Goal: Information Seeking & Learning: Learn about a topic

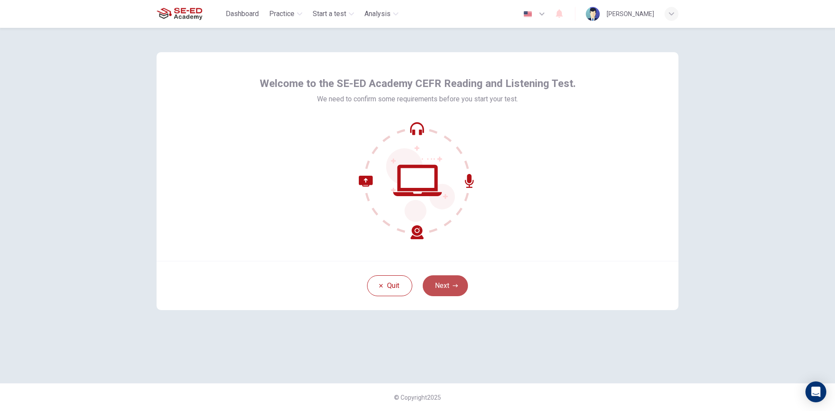
click at [451, 284] on button "Next" at bounding box center [445, 285] width 45 height 21
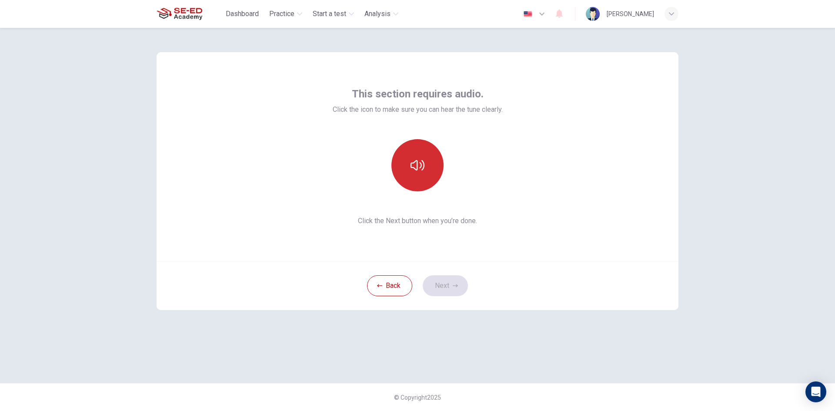
click at [403, 166] on button "button" at bounding box center [417, 165] width 52 height 52
click at [417, 180] on button "button" at bounding box center [417, 165] width 52 height 52
click at [417, 181] on button "button" at bounding box center [417, 165] width 52 height 52
click at [439, 283] on button "Next" at bounding box center [445, 285] width 45 height 21
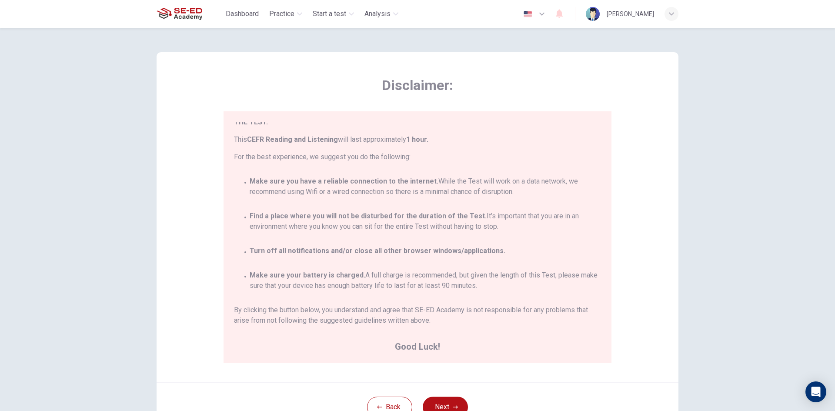
scroll to position [51, 0]
click at [432, 403] on button "Next" at bounding box center [445, 407] width 45 height 21
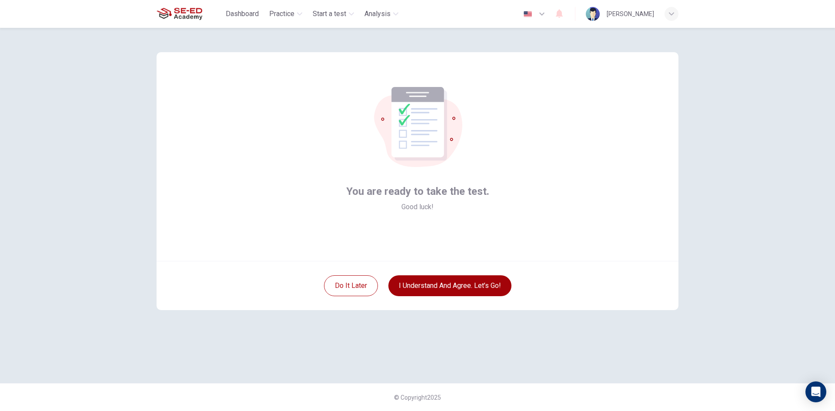
click at [446, 285] on button "I understand and agree. Let’s go!" at bounding box center [449, 285] width 123 height 21
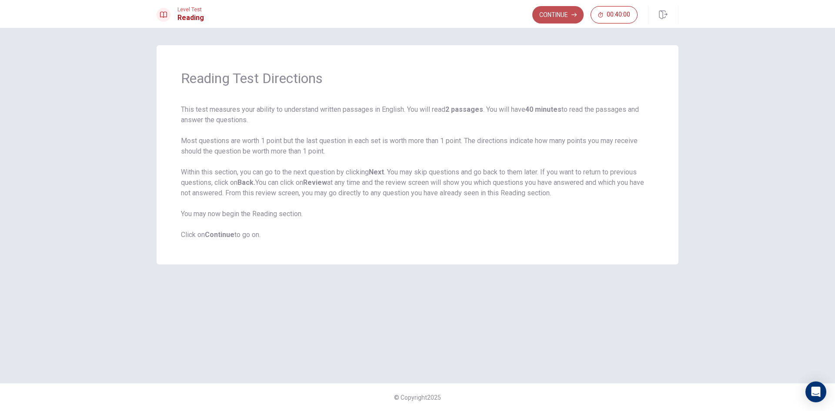
click at [544, 16] on button "Continue" at bounding box center [557, 14] width 51 height 17
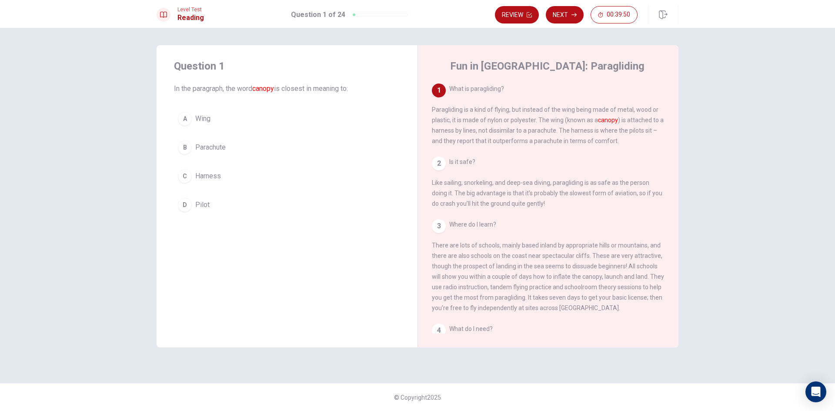
drag, startPoint x: 268, startPoint y: 90, endPoint x: 276, endPoint y: 90, distance: 8.3
click at [274, 90] on font "canopy" at bounding box center [263, 88] width 22 height 8
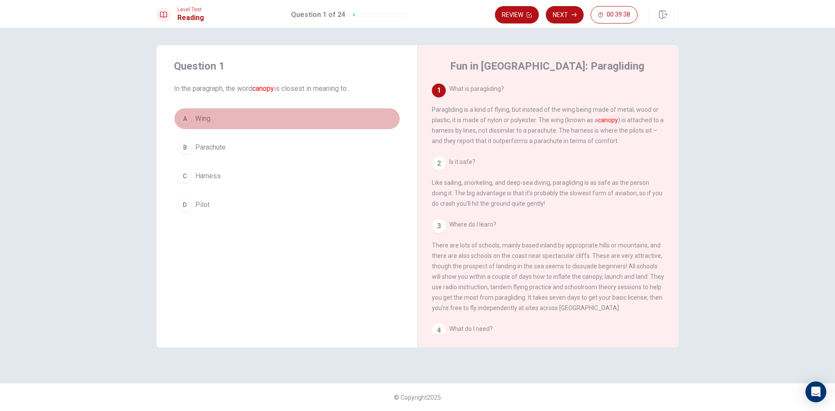
click at [287, 119] on button "A Wing" at bounding box center [287, 119] width 226 height 22
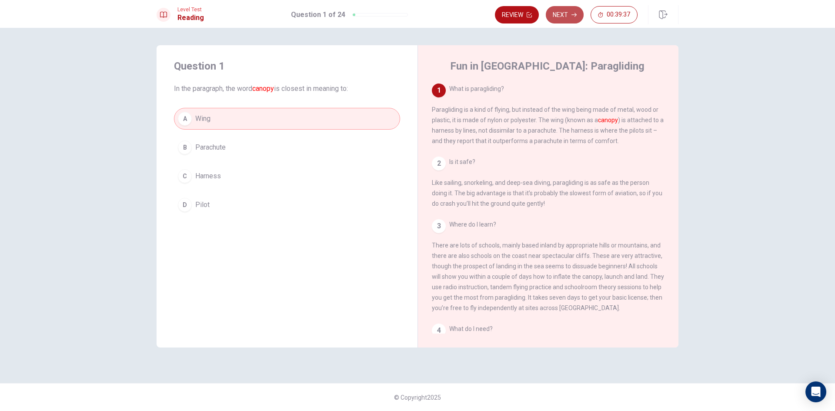
click at [569, 17] on button "Next" at bounding box center [565, 14] width 38 height 17
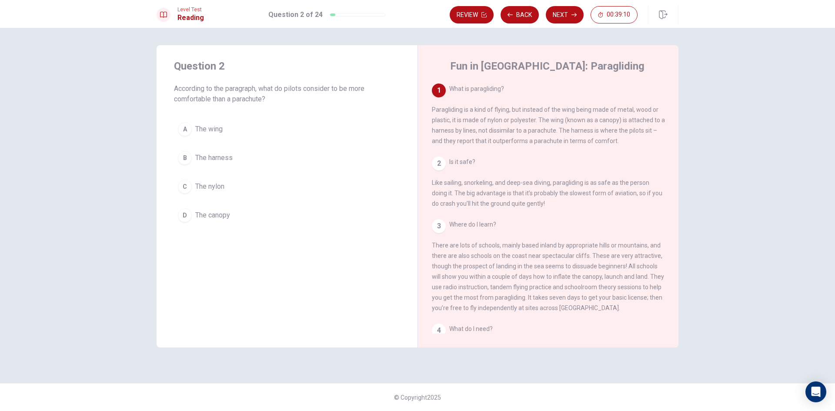
drag, startPoint x: 224, startPoint y: 90, endPoint x: 251, endPoint y: 91, distance: 26.1
click at [247, 91] on span "According to the paragraph, what do pilots consider to be more comfortable than…" at bounding box center [287, 94] width 226 height 21
drag, startPoint x: 271, startPoint y: 100, endPoint x: 221, endPoint y: 99, distance: 49.6
click at [221, 99] on span "According to the paragraph, what do pilots consider to be more comfortable than…" at bounding box center [287, 94] width 226 height 21
click at [241, 101] on span "According to the paragraph, what do pilots consider to be more comfortable than…" at bounding box center [287, 94] width 226 height 21
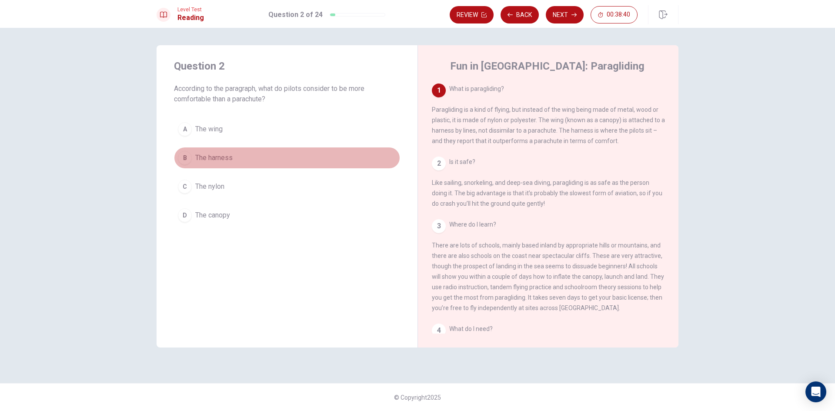
click at [292, 157] on button "B The harness" at bounding box center [287, 158] width 226 height 22
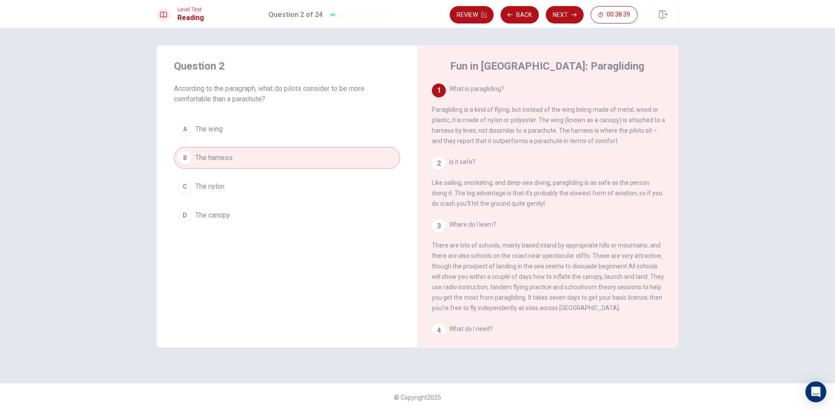
click at [568, 14] on button "Next" at bounding box center [565, 14] width 38 height 17
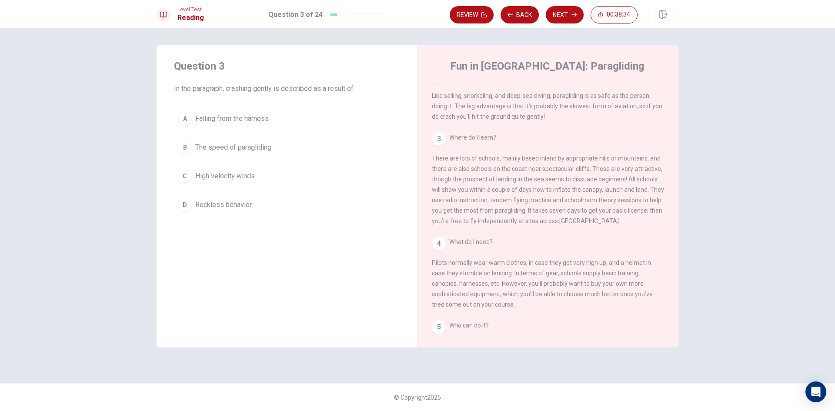
scroll to position [43, 0]
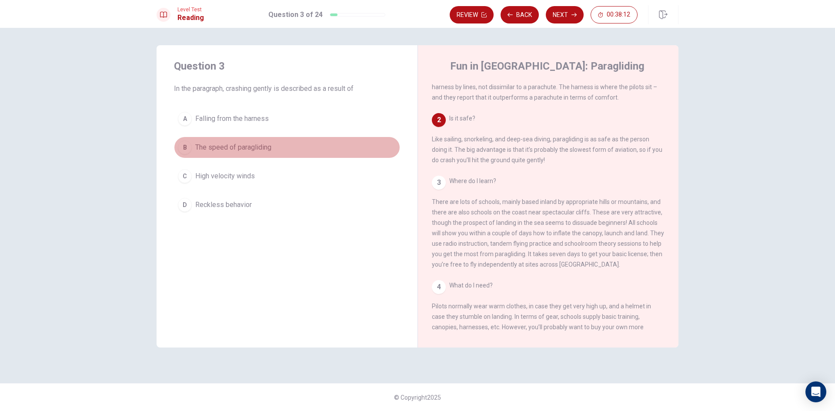
click at [278, 147] on button "B The speed of paragliding" at bounding box center [287, 148] width 226 height 22
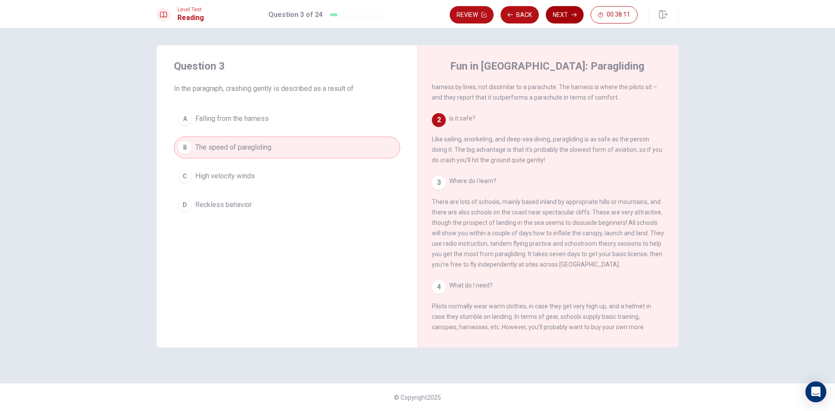
click at [553, 11] on button "Next" at bounding box center [565, 14] width 38 height 17
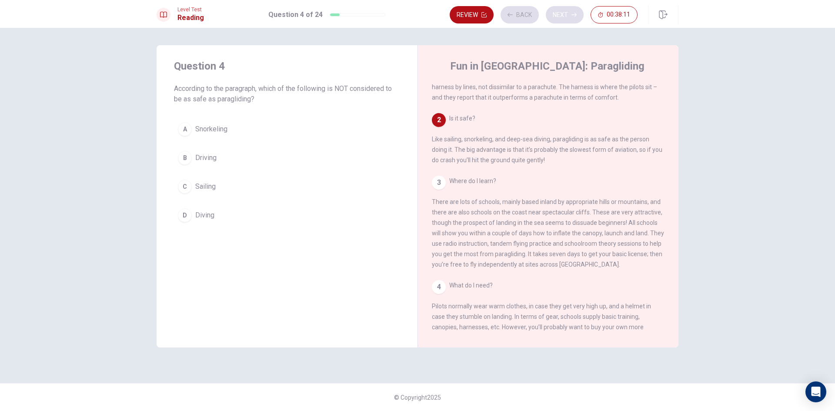
scroll to position [76, 0]
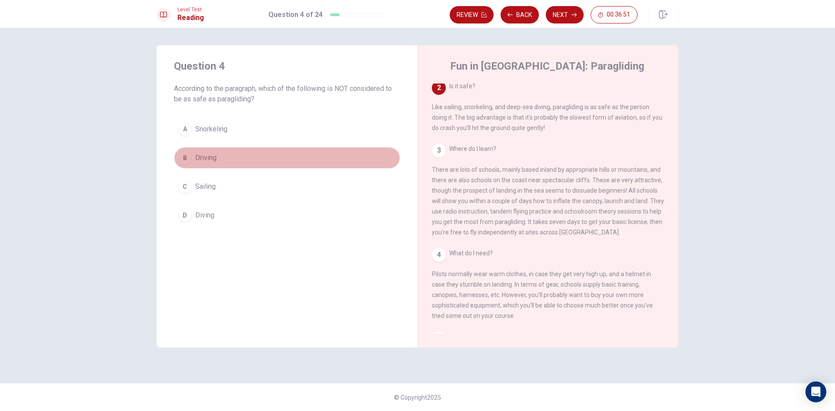
click at [269, 157] on button "B Driving" at bounding box center [287, 158] width 226 height 22
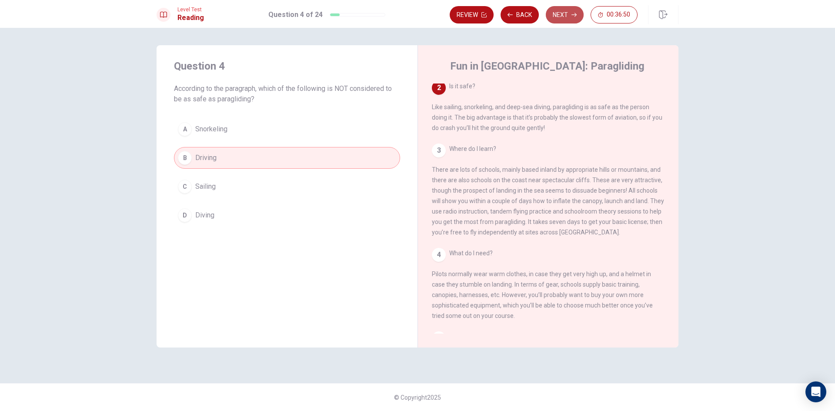
click at [562, 14] on button "Next" at bounding box center [565, 14] width 38 height 17
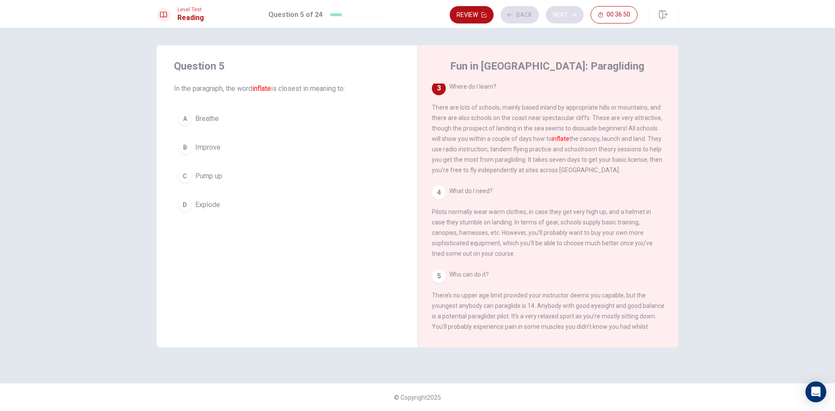
scroll to position [140, 0]
click at [266, 174] on button "C Pump up" at bounding box center [287, 176] width 226 height 22
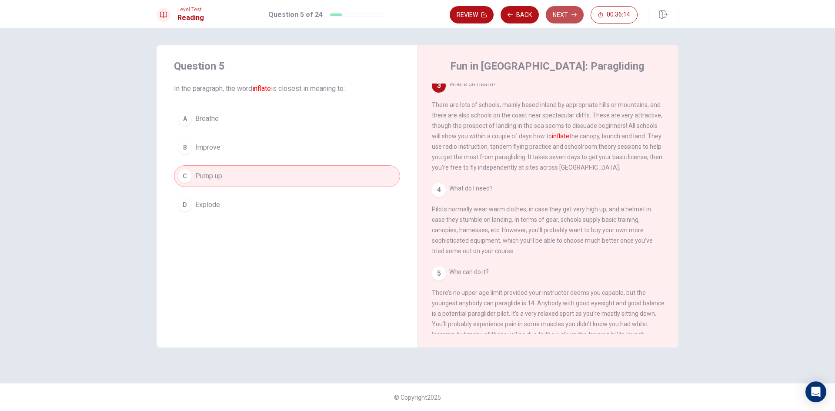
click at [555, 19] on button "Next" at bounding box center [565, 14] width 38 height 17
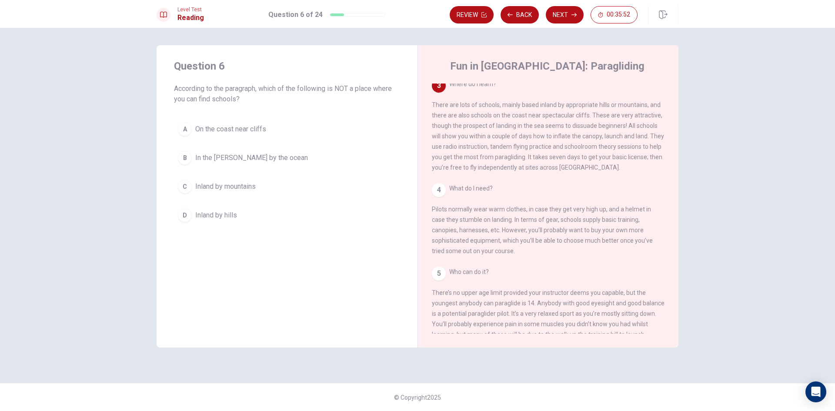
click at [246, 161] on span "In the [PERSON_NAME] by the ocean" at bounding box center [251, 158] width 113 height 10
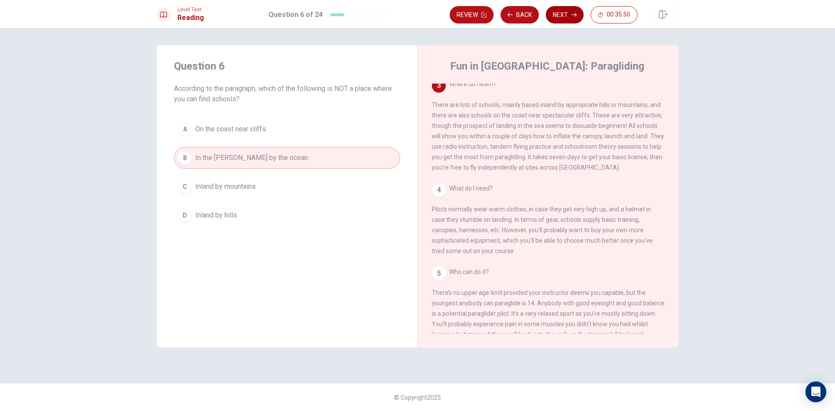
click at [568, 17] on button "Next" at bounding box center [565, 14] width 38 height 17
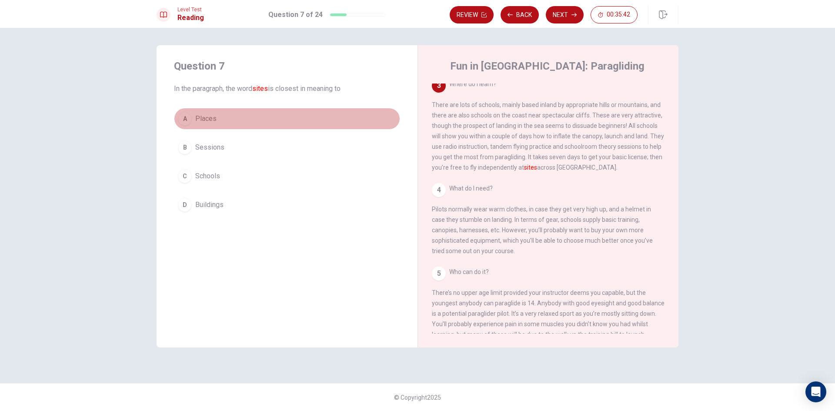
click at [230, 121] on button "A Places" at bounding box center [287, 119] width 226 height 22
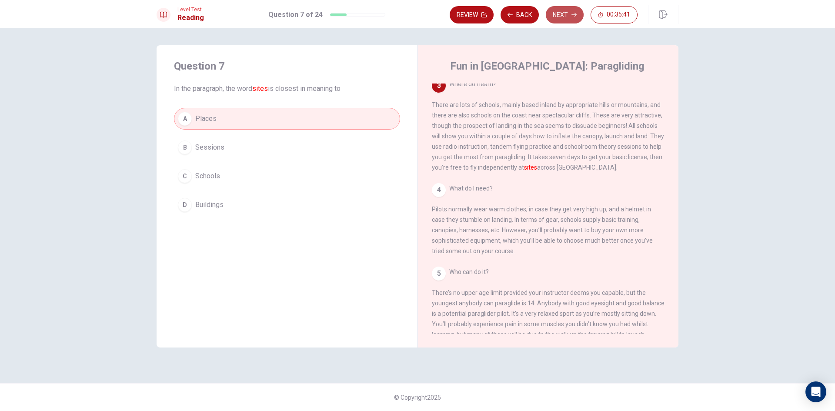
click at [565, 21] on button "Next" at bounding box center [565, 14] width 38 height 17
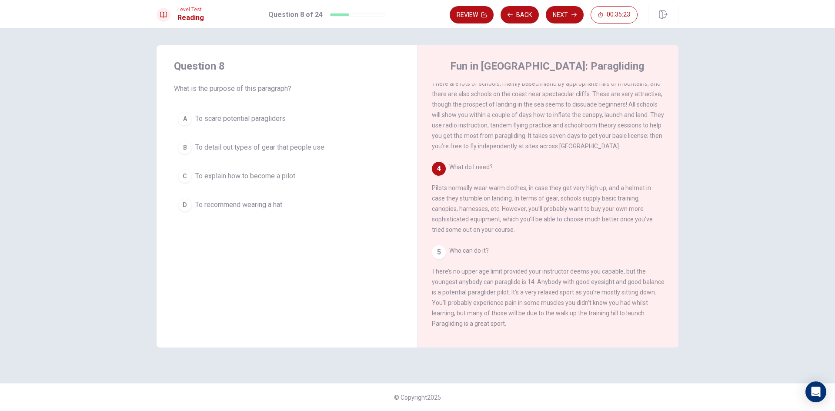
click at [290, 150] on span "To detail out types of gear that people use" at bounding box center [259, 147] width 129 height 10
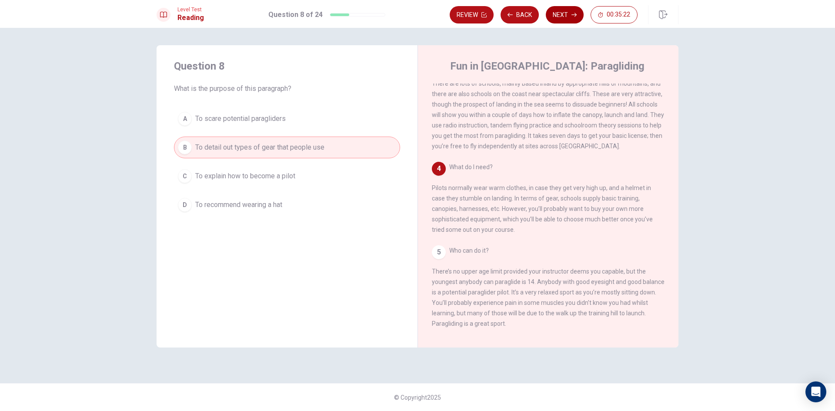
click at [568, 15] on button "Next" at bounding box center [565, 14] width 38 height 17
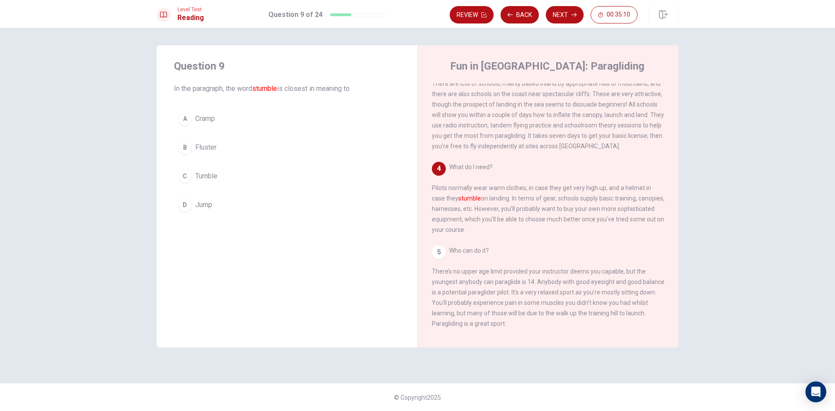
click at [220, 172] on button "C Tumble" at bounding box center [287, 176] width 226 height 22
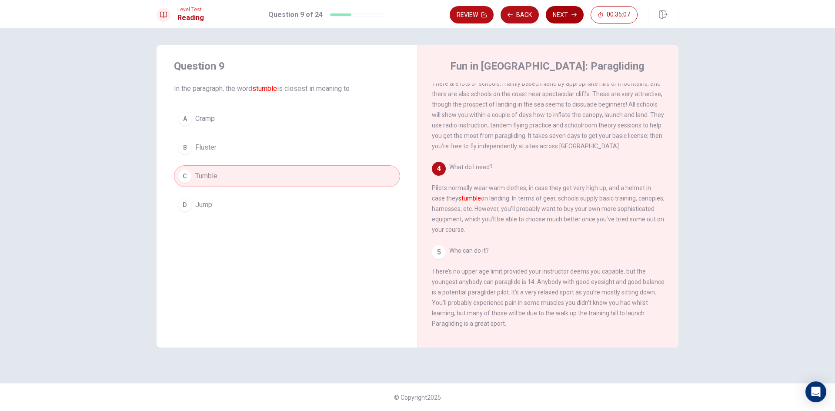
click at [558, 19] on button "Next" at bounding box center [565, 14] width 38 height 17
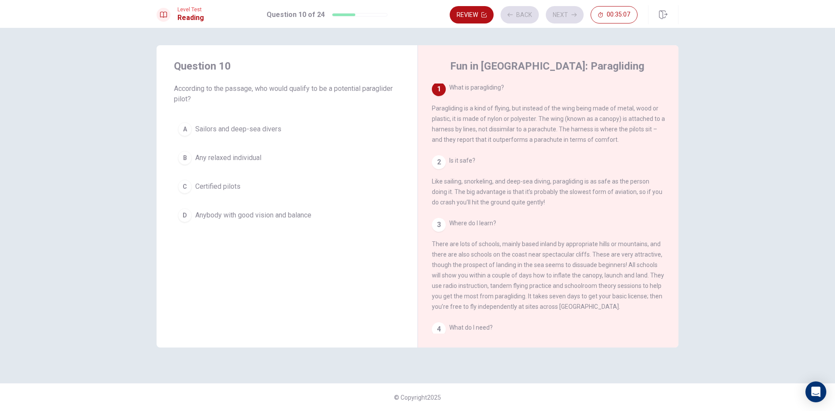
scroll to position [0, 0]
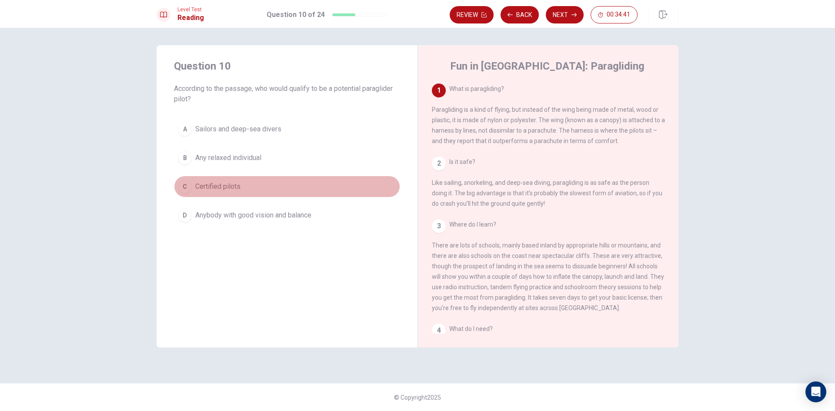
click at [243, 187] on button "C Certified pilots" at bounding box center [287, 187] width 226 height 22
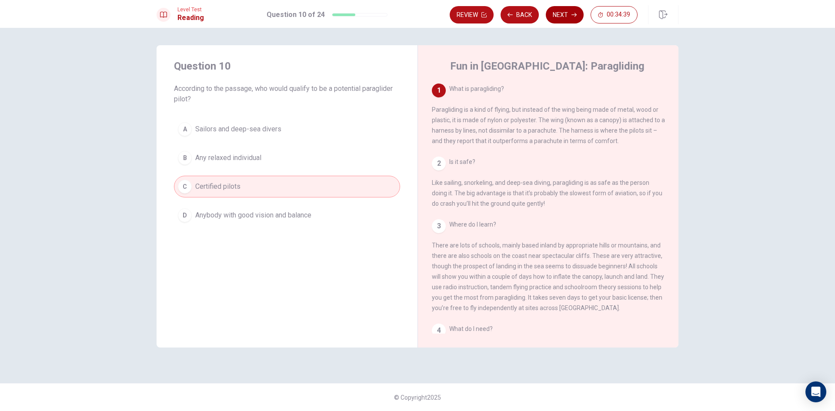
click at [566, 16] on button "Next" at bounding box center [565, 14] width 38 height 17
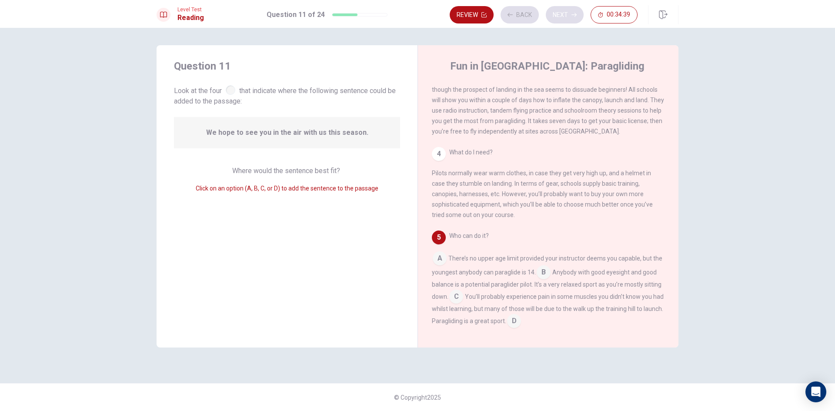
scroll to position [193, 0]
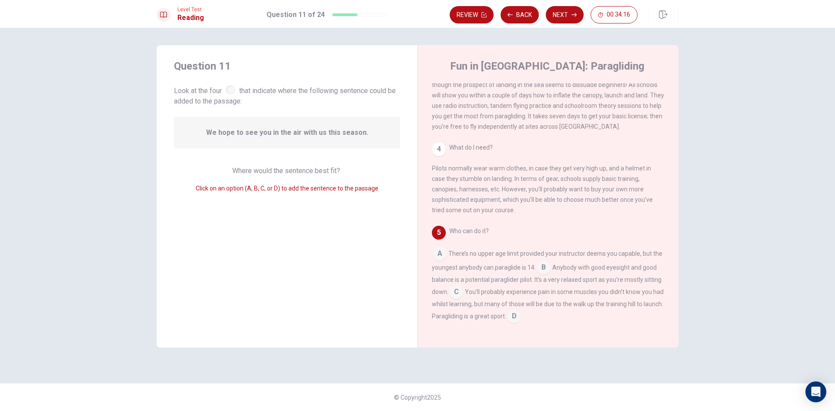
click at [521, 315] on input at bounding box center [514, 317] width 14 height 14
click at [559, 16] on button "Next" at bounding box center [565, 14] width 38 height 17
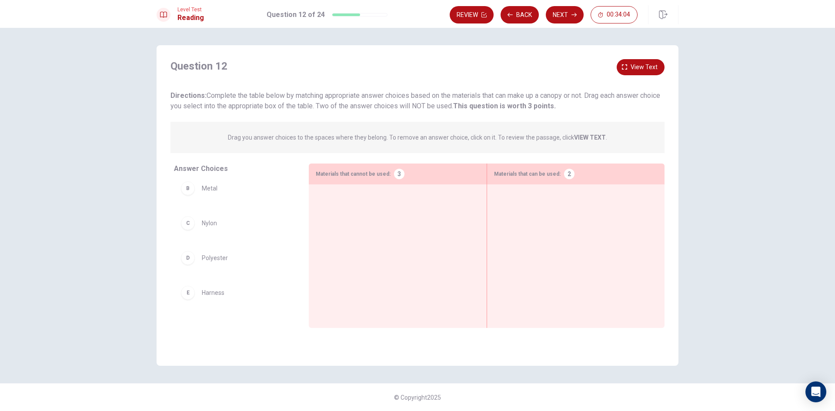
scroll to position [103, 0]
click at [208, 303] on span "Wood" at bounding box center [210, 301] width 16 height 10
drag, startPoint x: 208, startPoint y: 303, endPoint x: 375, endPoint y: 200, distance: 196.3
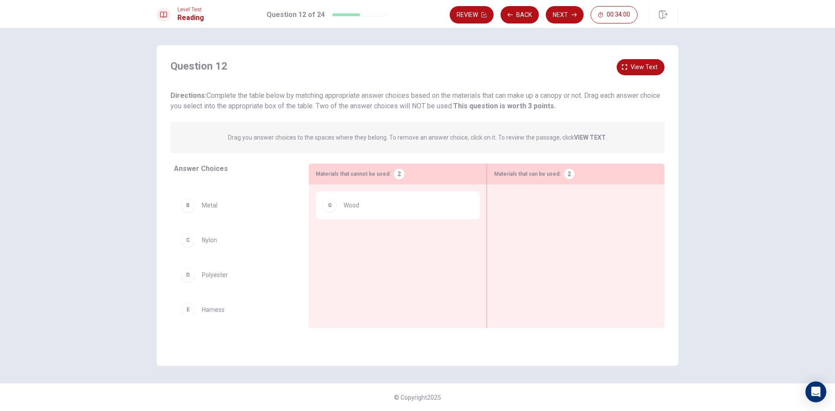
scroll to position [0, 0]
drag, startPoint x: 221, startPoint y: 227, endPoint x: 383, endPoint y: 230, distance: 161.4
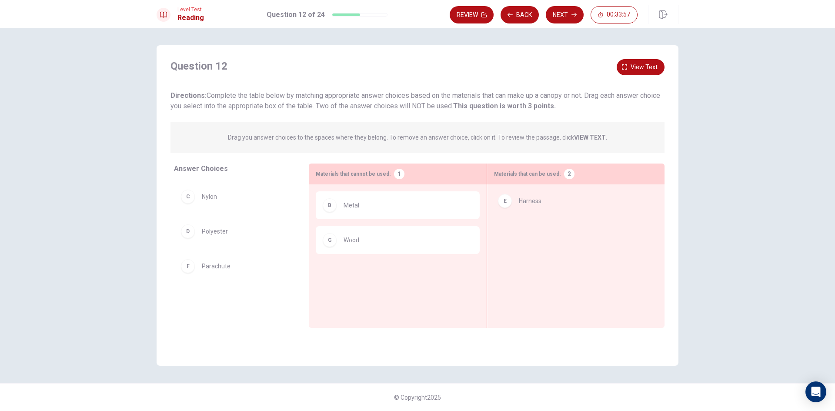
drag, startPoint x: 298, startPoint y: 257, endPoint x: 550, endPoint y: 204, distance: 258.0
drag, startPoint x: 210, startPoint y: 231, endPoint x: 550, endPoint y: 237, distance: 340.2
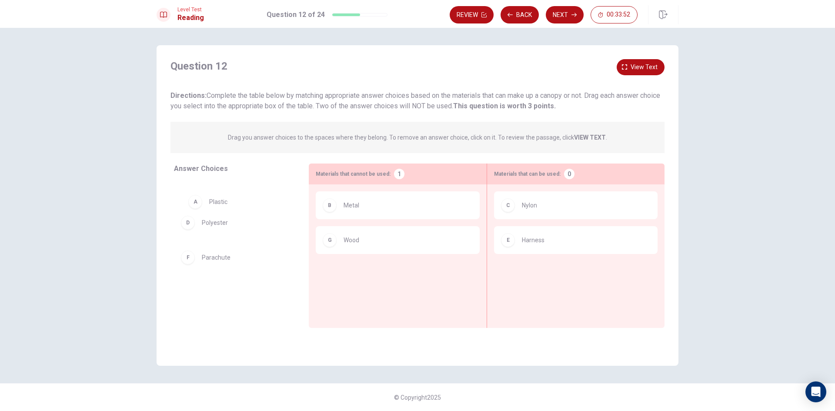
drag, startPoint x: 234, startPoint y: 200, endPoint x: 238, endPoint y: 202, distance: 5.3
drag, startPoint x: 229, startPoint y: 230, endPoint x: 570, endPoint y: 265, distance: 342.8
drag, startPoint x: 215, startPoint y: 233, endPoint x: 546, endPoint y: 271, distance: 333.3
drag, startPoint x: 211, startPoint y: 233, endPoint x: 371, endPoint y: 284, distance: 168.0
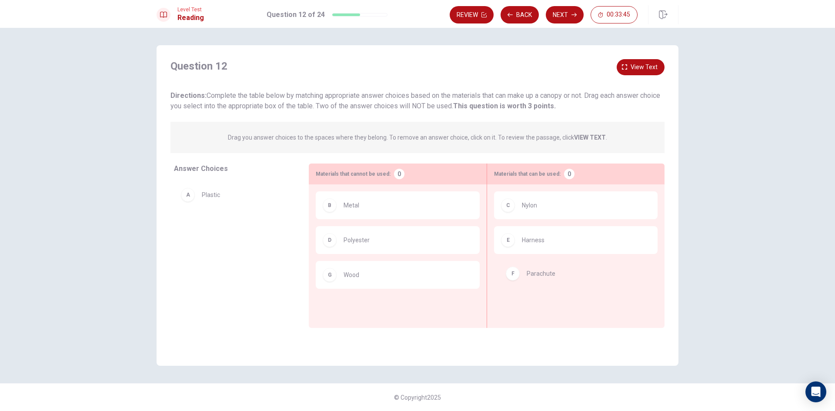
drag, startPoint x: 222, startPoint y: 232, endPoint x: 549, endPoint y: 276, distance: 329.6
drag, startPoint x: 217, startPoint y: 197, endPoint x: 531, endPoint y: 278, distance: 323.2
drag, startPoint x: 227, startPoint y: 201, endPoint x: 401, endPoint y: 312, distance: 206.3
drag, startPoint x: 221, startPoint y: 236, endPoint x: 389, endPoint y: 325, distance: 190.1
drag, startPoint x: 234, startPoint y: 233, endPoint x: 445, endPoint y: 300, distance: 221.3
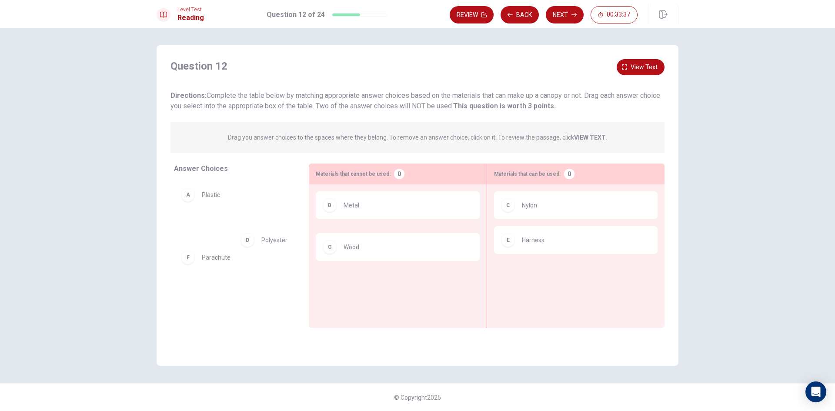
drag, startPoint x: 366, startPoint y: 245, endPoint x: 215, endPoint y: 245, distance: 150.5
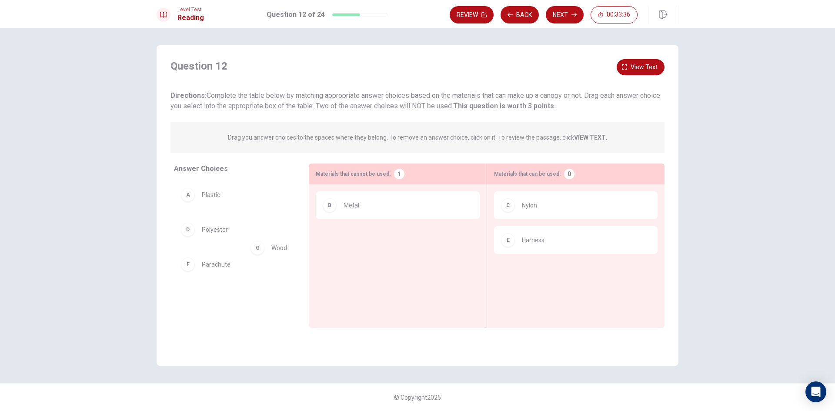
drag, startPoint x: 354, startPoint y: 251, endPoint x: 231, endPoint y: 259, distance: 124.2
drag, startPoint x: 211, startPoint y: 301, endPoint x: 375, endPoint y: 254, distance: 170.2
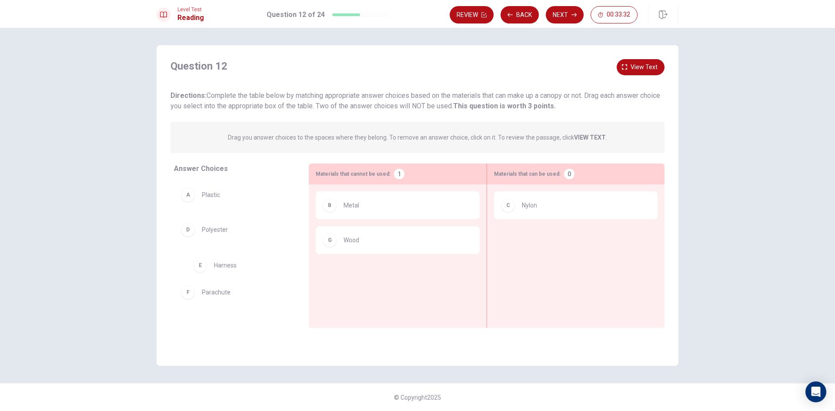
drag, startPoint x: 528, startPoint y: 246, endPoint x: 217, endPoint y: 273, distance: 311.3
drag, startPoint x: 517, startPoint y: 211, endPoint x: 260, endPoint y: 284, distance: 267.1
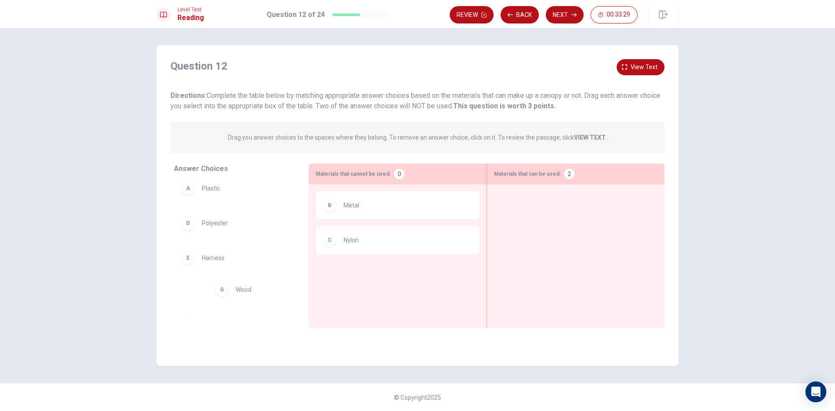
drag, startPoint x: 332, startPoint y: 278, endPoint x: 264, endPoint y: 281, distance: 68.4
drag, startPoint x: 358, startPoint y: 247, endPoint x: 276, endPoint y: 263, distance: 84.0
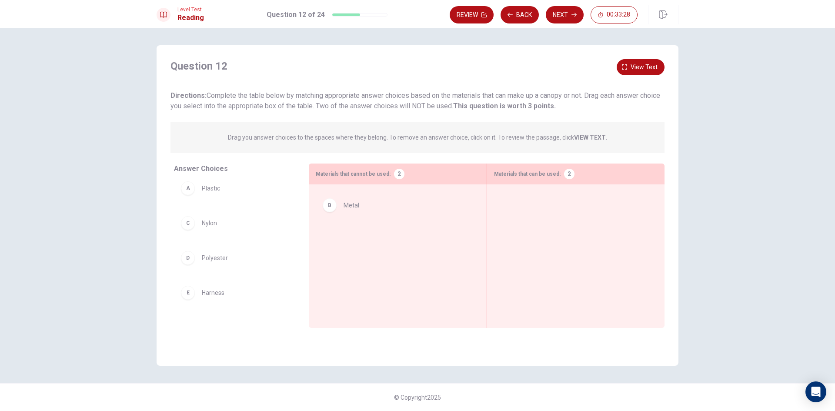
drag, startPoint x: 370, startPoint y: 214, endPoint x: 244, endPoint y: 254, distance: 132.5
click at [588, 137] on strong "VIEW TEXT" at bounding box center [590, 137] width 32 height 7
click at [631, 68] on button "View text" at bounding box center [641, 67] width 48 height 16
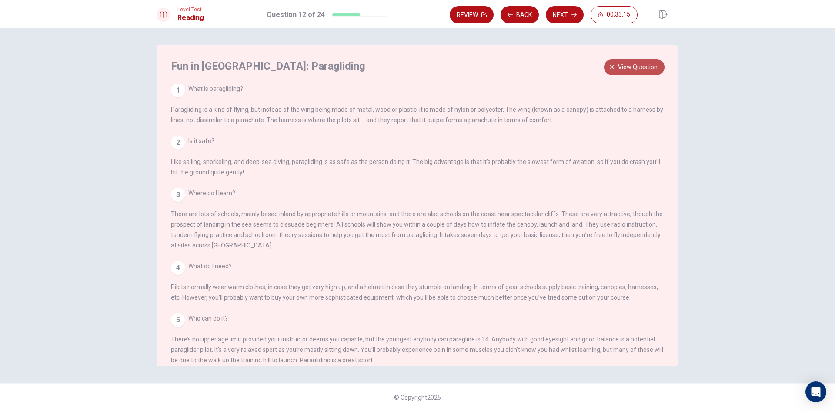
click at [631, 68] on span "View question" at bounding box center [638, 67] width 40 height 11
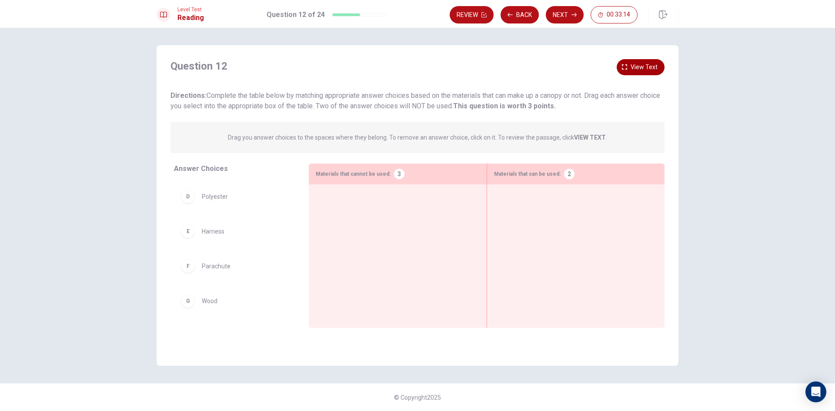
click at [631, 68] on button "View text" at bounding box center [641, 67] width 48 height 16
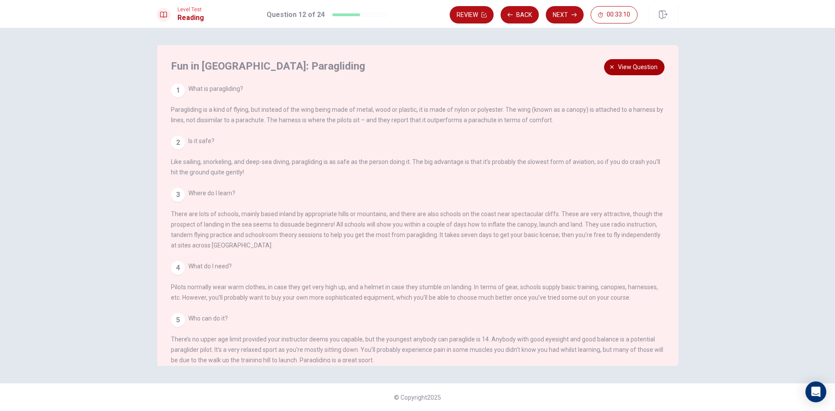
click at [630, 74] on button "View question" at bounding box center [634, 67] width 60 height 16
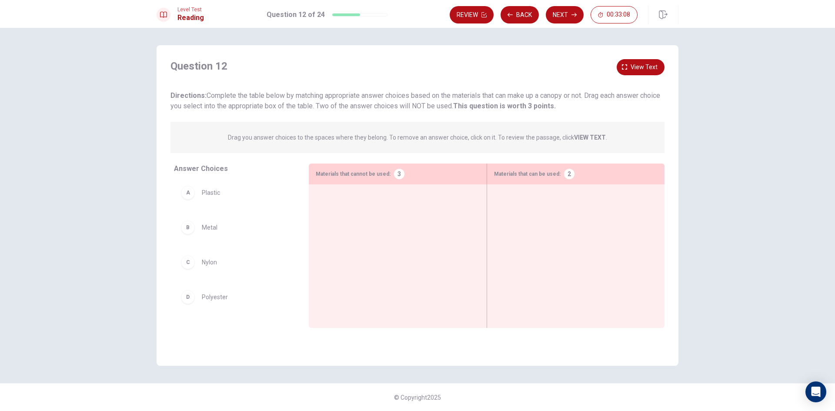
scroll to position [0, 0]
drag, startPoint x: 222, startPoint y: 267, endPoint x: 555, endPoint y: 209, distance: 337.2
drag, startPoint x: 296, startPoint y: 264, endPoint x: 509, endPoint y: 255, distance: 212.9
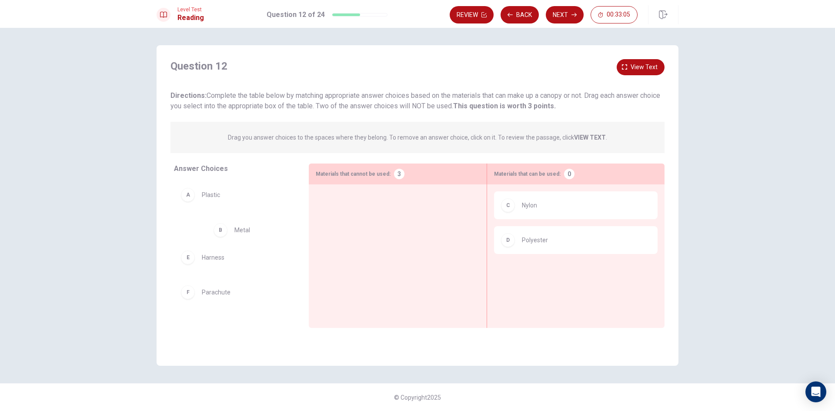
drag, startPoint x: 241, startPoint y: 233, endPoint x: 398, endPoint y: 219, distance: 157.7
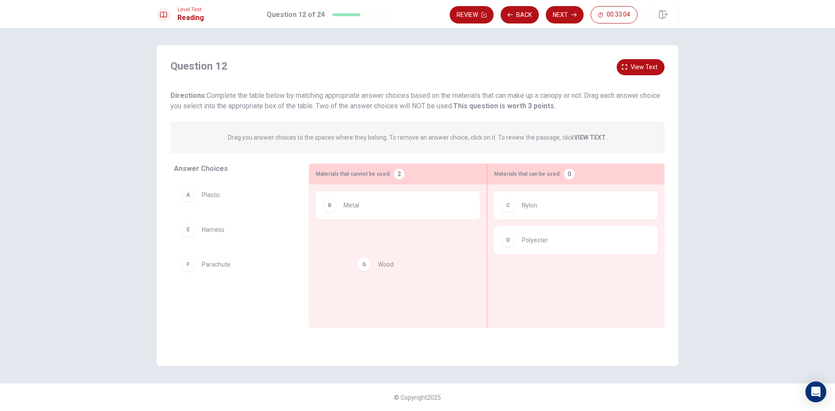
drag, startPoint x: 216, startPoint y: 302, endPoint x: 359, endPoint y: 240, distance: 156.4
drag, startPoint x: 217, startPoint y: 197, endPoint x: 412, endPoint y: 274, distance: 209.4
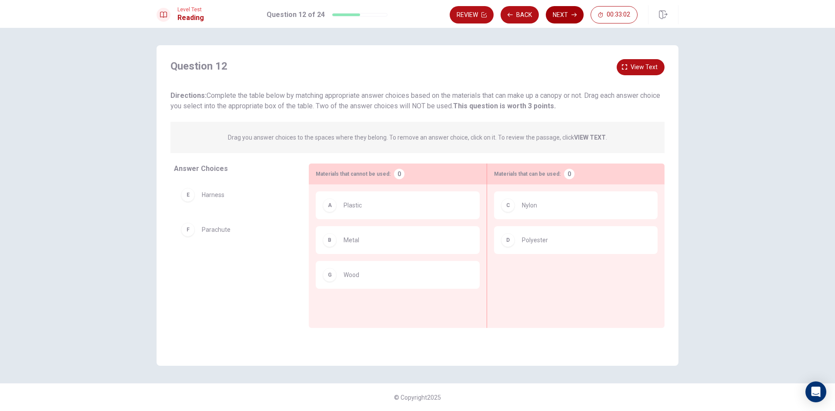
click at [559, 18] on button "Next" at bounding box center [565, 14] width 38 height 17
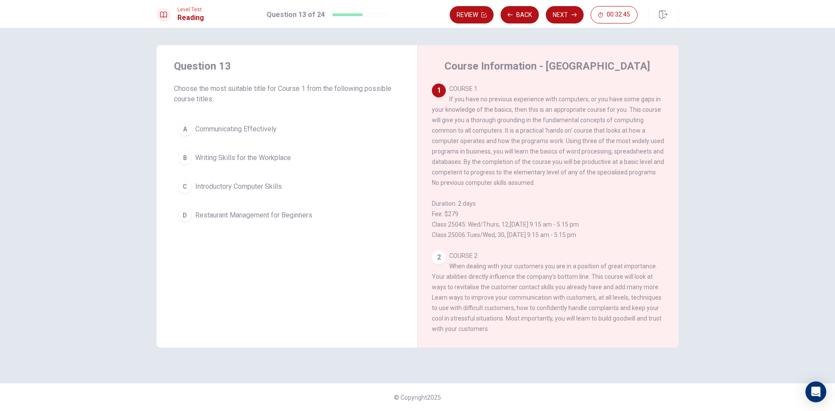
click at [287, 192] on button "C Introductory Computer Skills" at bounding box center [287, 187] width 226 height 22
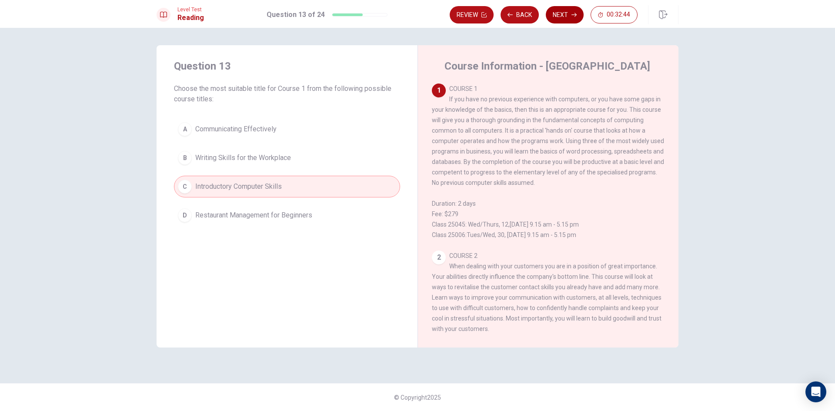
click at [565, 17] on button "Next" at bounding box center [565, 14] width 38 height 17
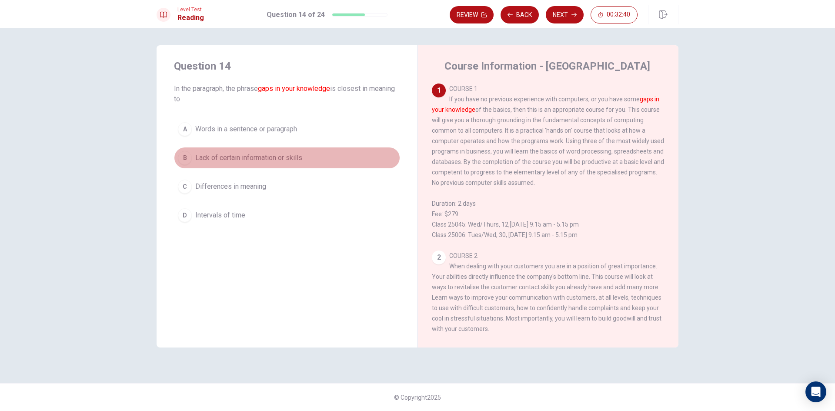
click at [260, 161] on span "Lack of certain information or skills" at bounding box center [248, 158] width 107 height 10
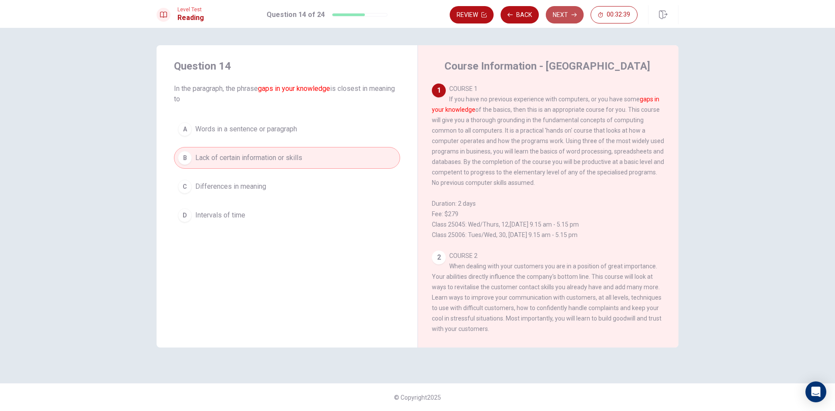
click at [553, 13] on button "Next" at bounding box center [565, 14] width 38 height 17
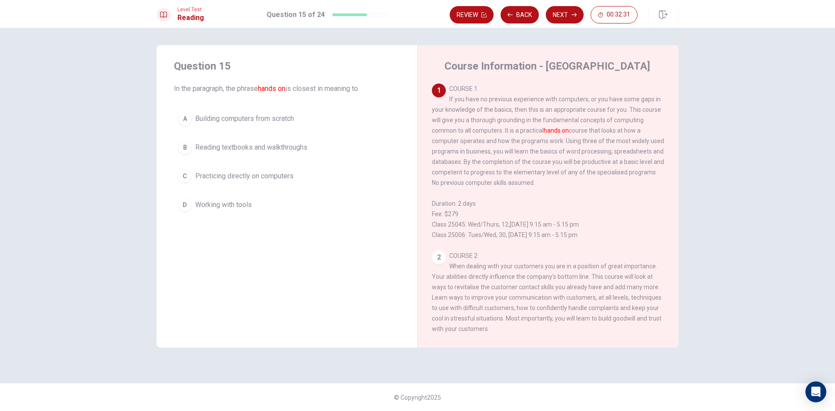
click at [278, 180] on span "Practicing directly on computers" at bounding box center [244, 176] width 98 height 10
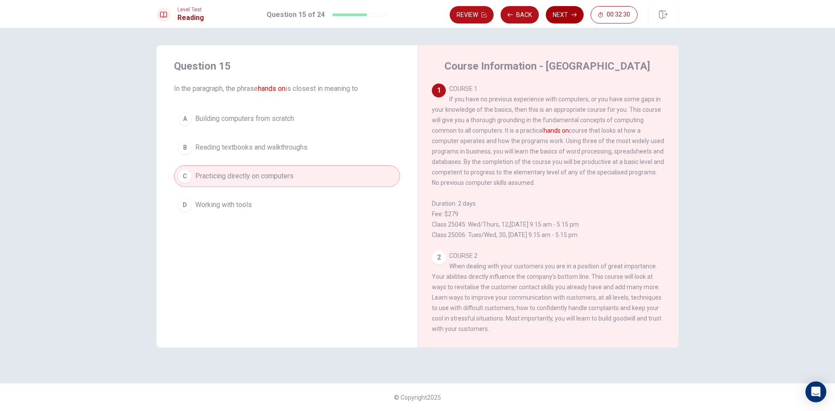
click at [552, 18] on button "Next" at bounding box center [565, 14] width 38 height 17
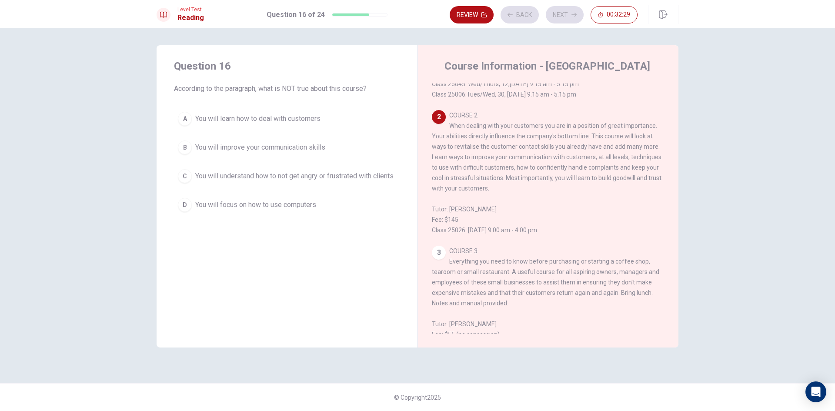
scroll to position [141, 0]
drag, startPoint x: 276, startPoint y: 88, endPoint x: 349, endPoint y: 88, distance: 72.6
click at [343, 88] on span "According to the paragraph, what is NOT true about this course?" at bounding box center [287, 89] width 226 height 10
click at [309, 210] on span "You will focus on how to use computers" at bounding box center [255, 205] width 121 height 10
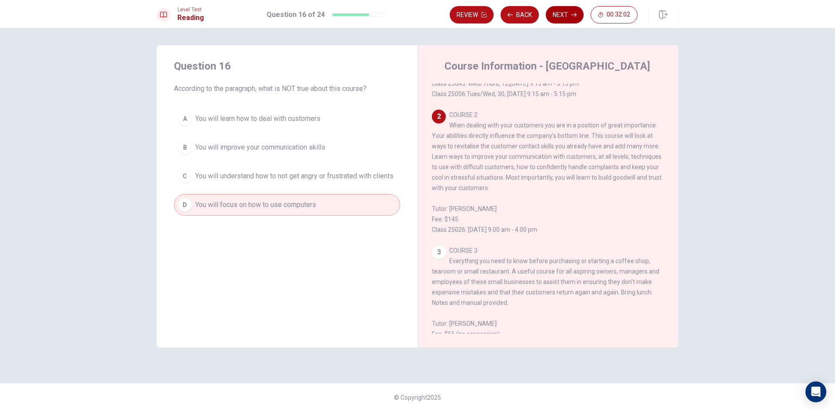
click at [561, 19] on button "Next" at bounding box center [565, 14] width 38 height 17
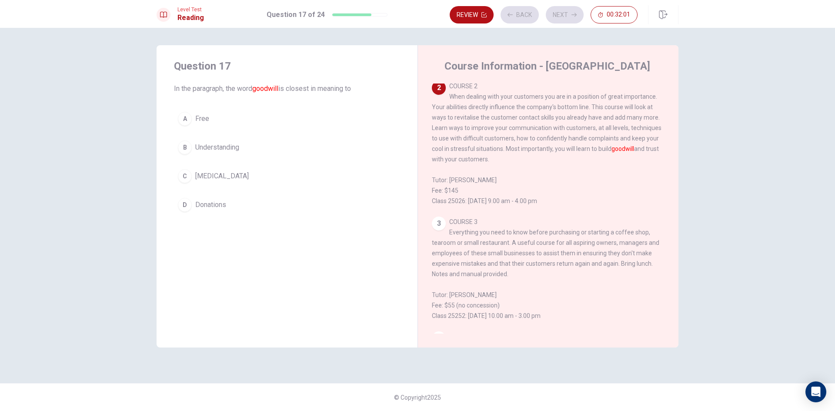
scroll to position [174, 0]
click at [233, 145] on span "Understanding" at bounding box center [217, 147] width 44 height 10
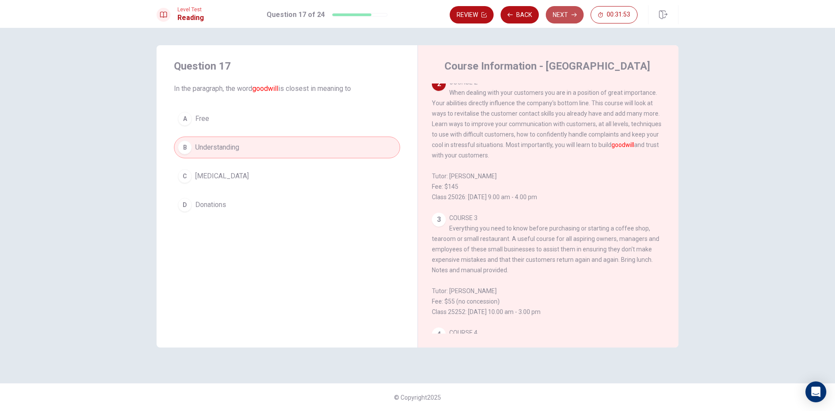
click at [561, 12] on button "Next" at bounding box center [565, 14] width 38 height 17
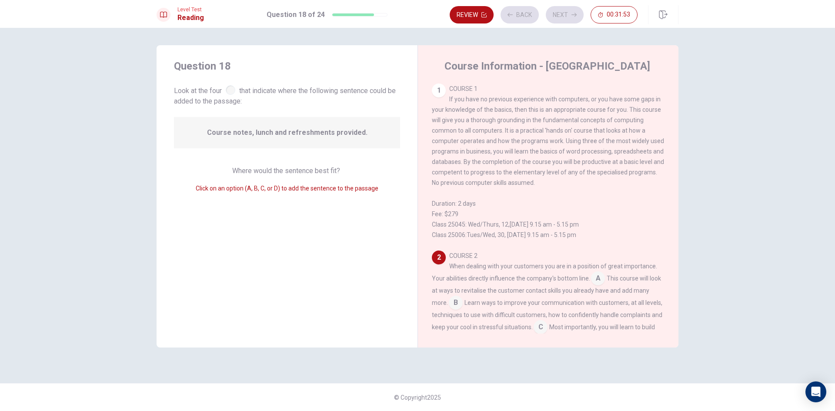
scroll to position [118, 0]
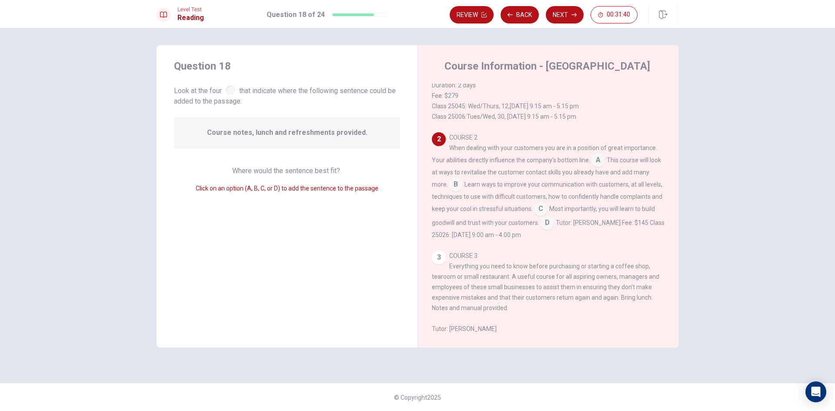
click at [598, 168] on input at bounding box center [598, 161] width 14 height 14
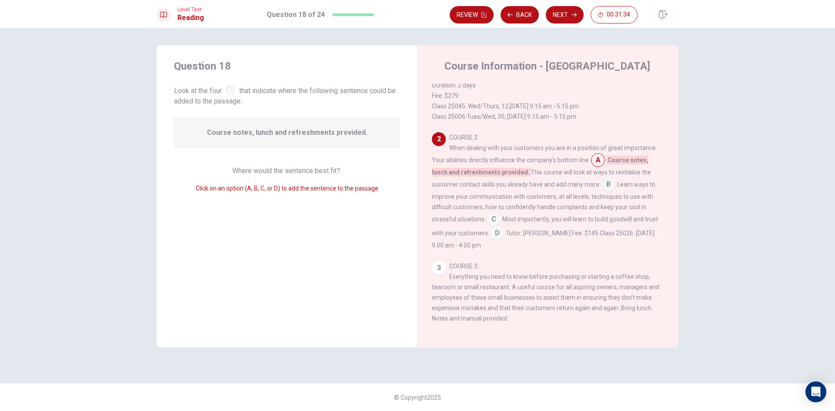
click at [607, 192] on input at bounding box center [609, 185] width 14 height 14
click at [498, 224] on input at bounding box center [494, 220] width 14 height 14
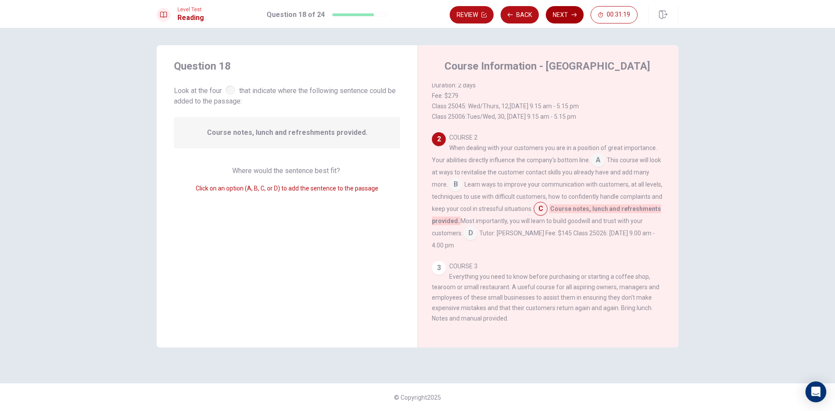
click at [570, 18] on button "Next" at bounding box center [565, 14] width 38 height 17
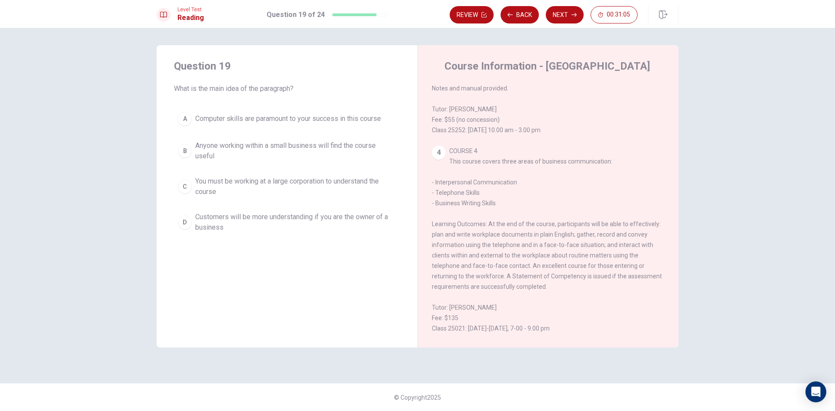
scroll to position [391, 0]
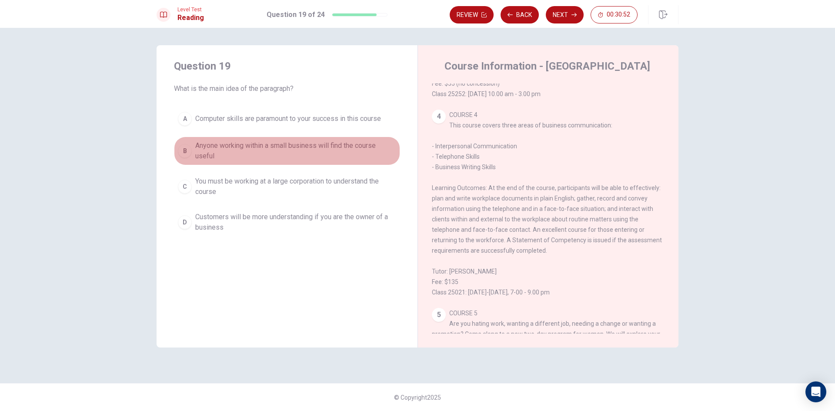
click at [303, 152] on span "Anyone working within a small business will find the course useful" at bounding box center [295, 150] width 201 height 21
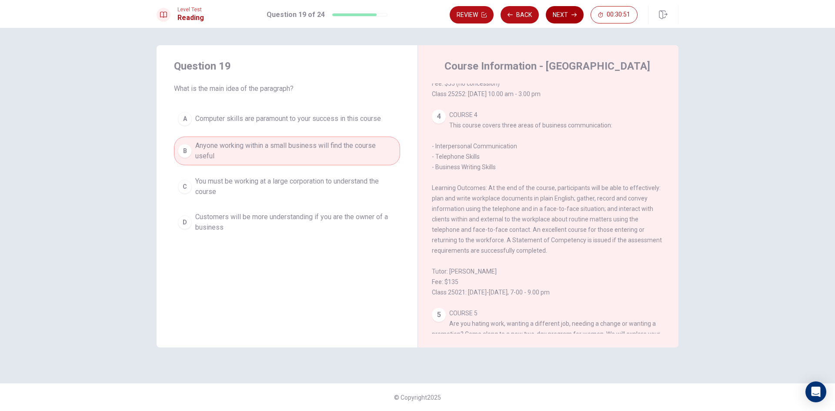
click at [555, 17] on button "Next" at bounding box center [565, 14] width 38 height 17
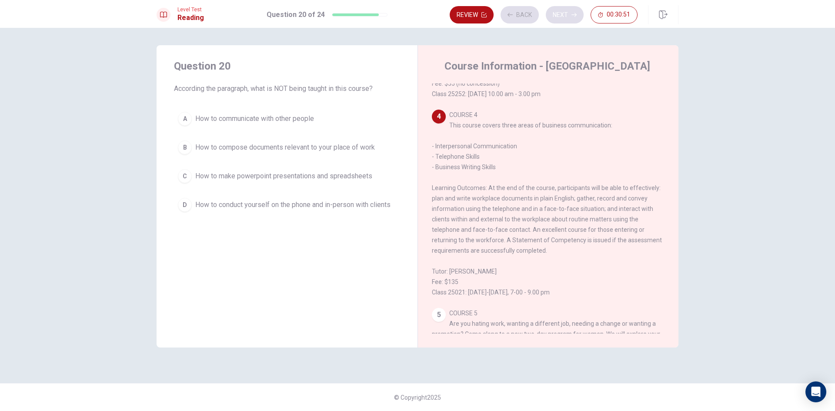
scroll to position [466, 0]
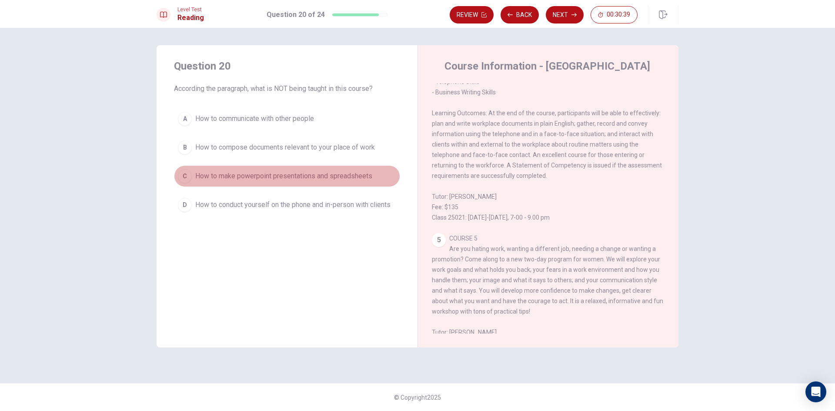
click at [334, 183] on button "C How to make powerpoint presentations and spreadsheets" at bounding box center [287, 176] width 226 height 22
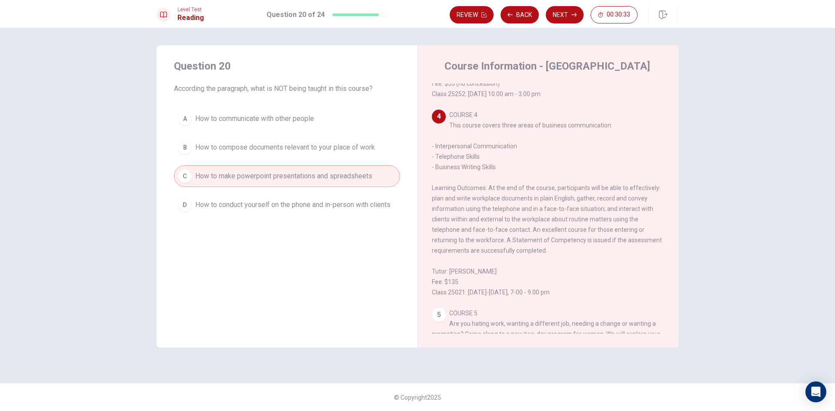
scroll to position [400, 0]
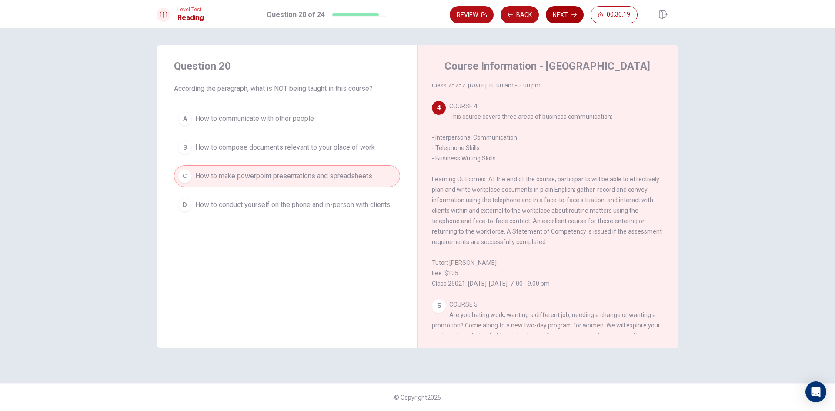
click at [565, 13] on button "Next" at bounding box center [565, 14] width 38 height 17
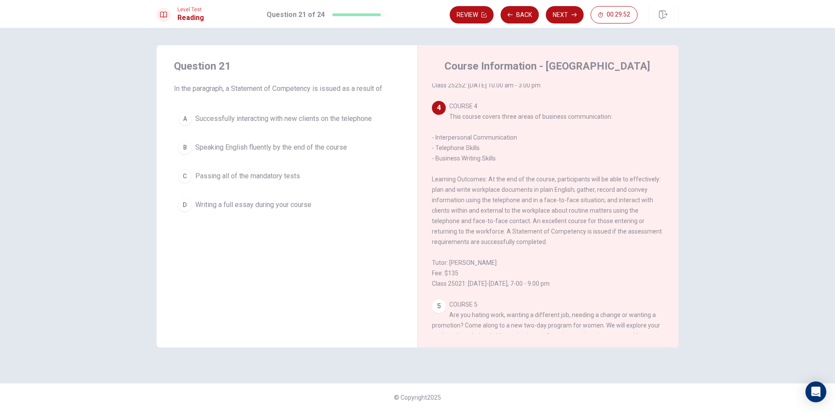
click at [284, 126] on button "A Successfully interacting with new clients on the telephone" at bounding box center [287, 119] width 226 height 22
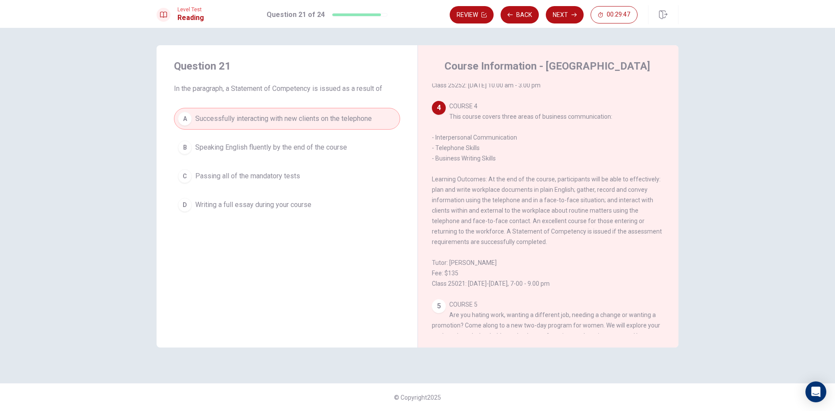
click at [296, 149] on span "Speaking English fluently by the end of the course" at bounding box center [271, 147] width 152 height 10
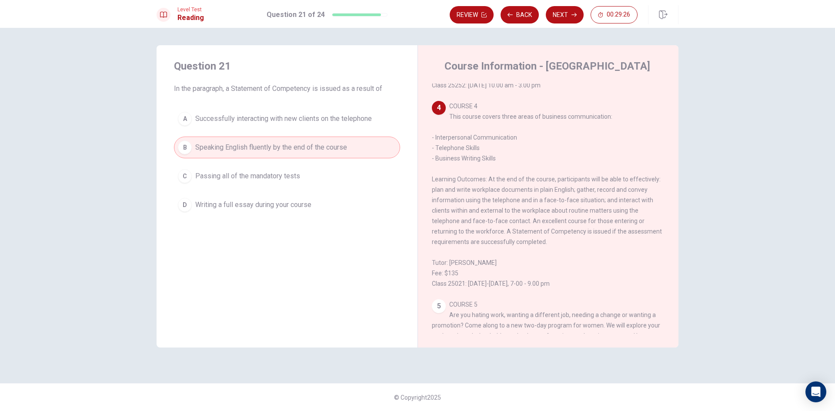
click at [304, 183] on button "C Passing all of the mandatory tests" at bounding box center [287, 176] width 226 height 22
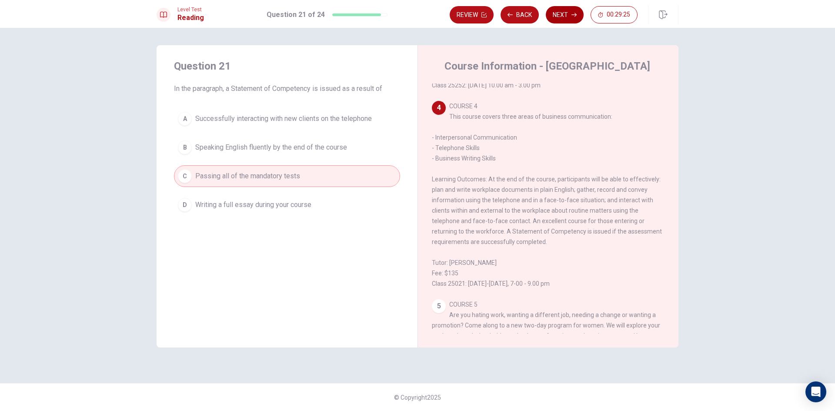
click at [559, 18] on button "Next" at bounding box center [565, 14] width 38 height 17
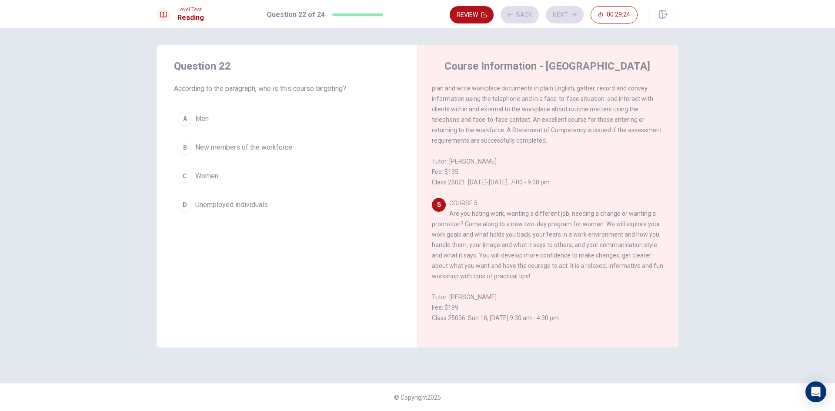
scroll to position [531, 0]
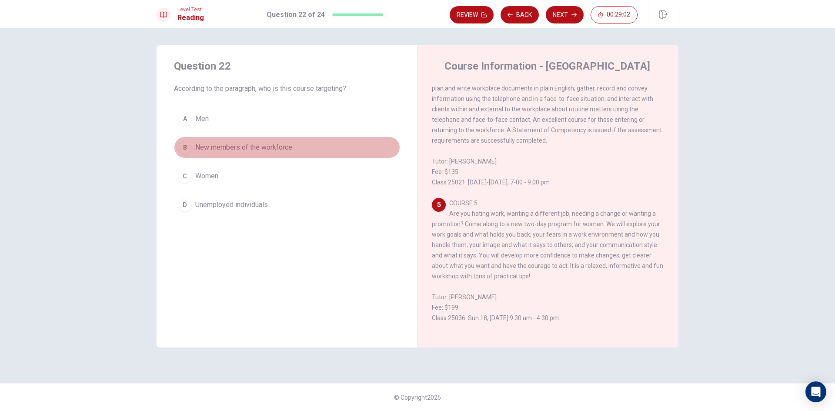
click at [288, 152] on span "New members of the workforce" at bounding box center [243, 147] width 97 height 10
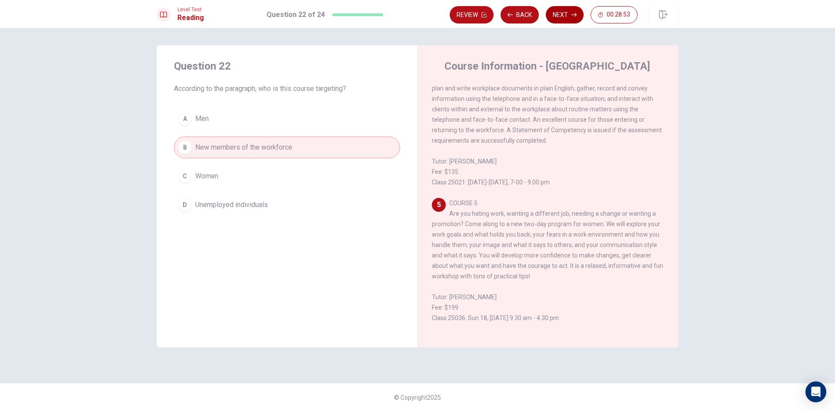
click at [557, 17] on button "Next" at bounding box center [565, 14] width 38 height 17
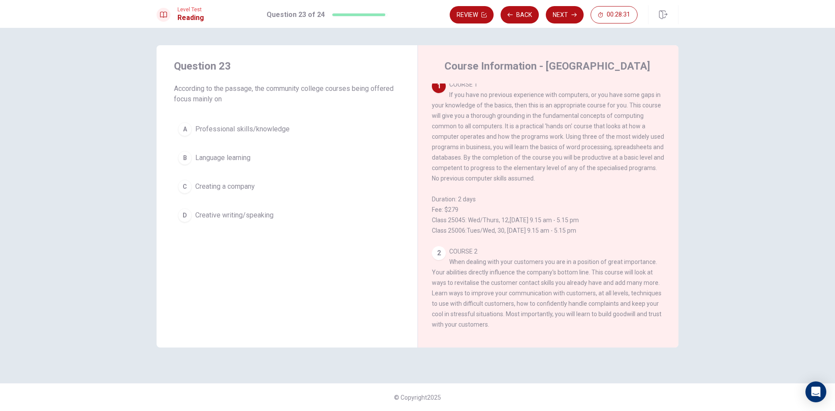
scroll to position [0, 0]
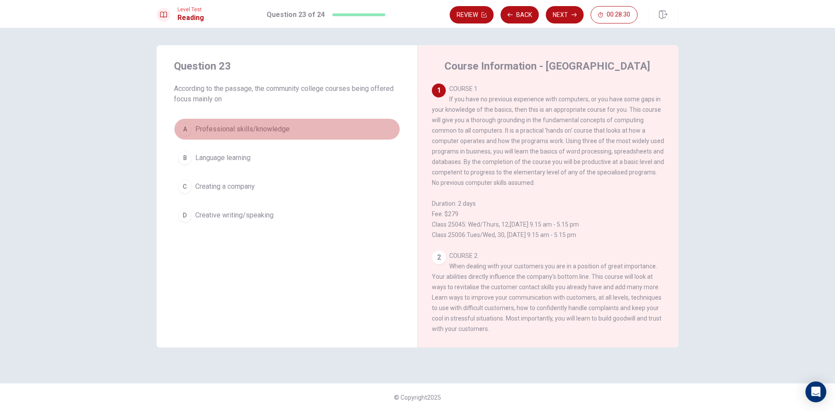
click at [301, 130] on button "A Professional skills/knowledge" at bounding box center [287, 129] width 226 height 22
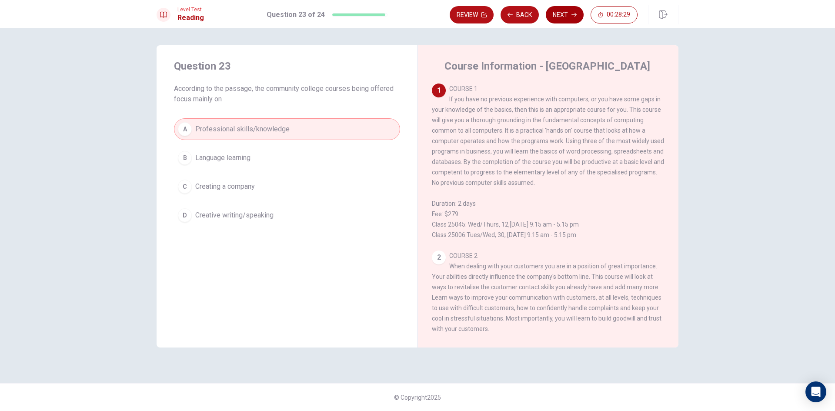
click at [563, 19] on button "Next" at bounding box center [565, 14] width 38 height 17
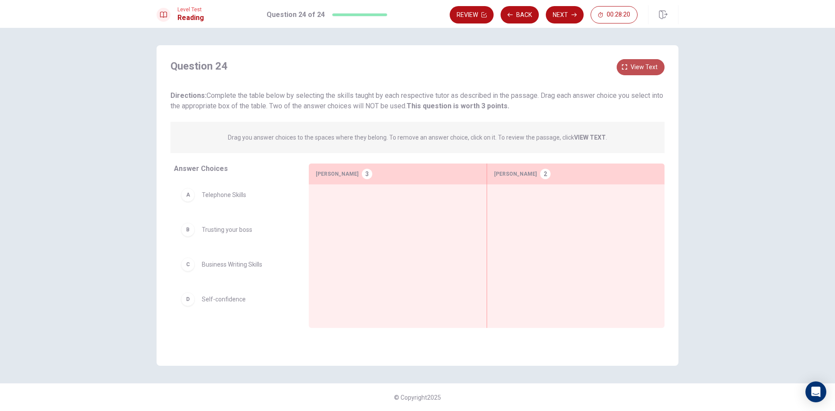
click at [648, 69] on span "View text" at bounding box center [644, 67] width 27 height 11
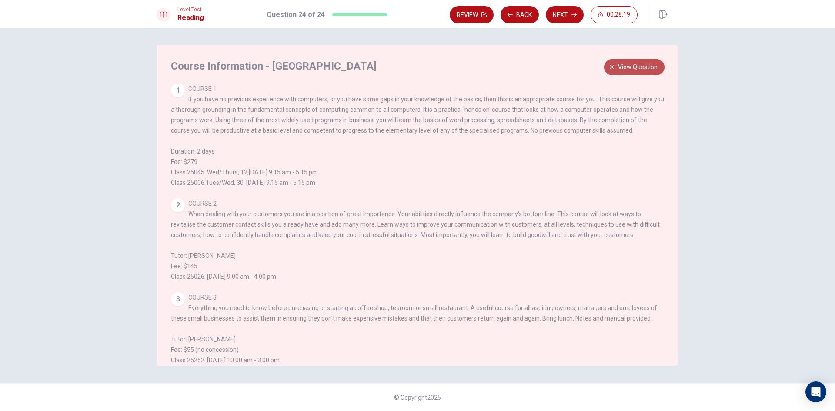
click at [645, 71] on span "View question" at bounding box center [638, 67] width 40 height 11
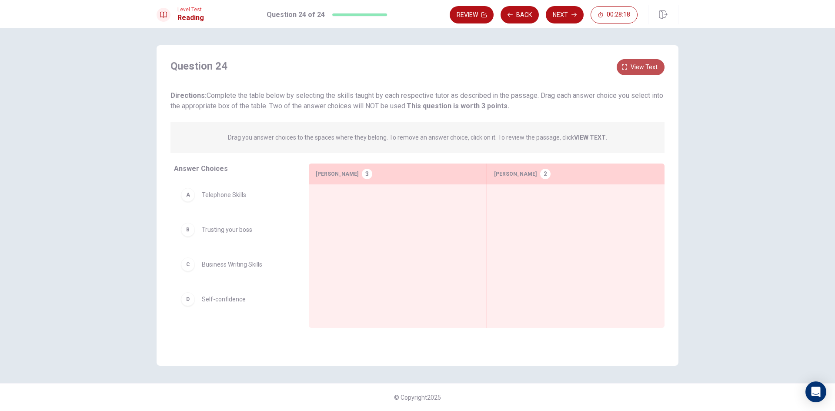
click at [648, 69] on span "View text" at bounding box center [644, 67] width 27 height 11
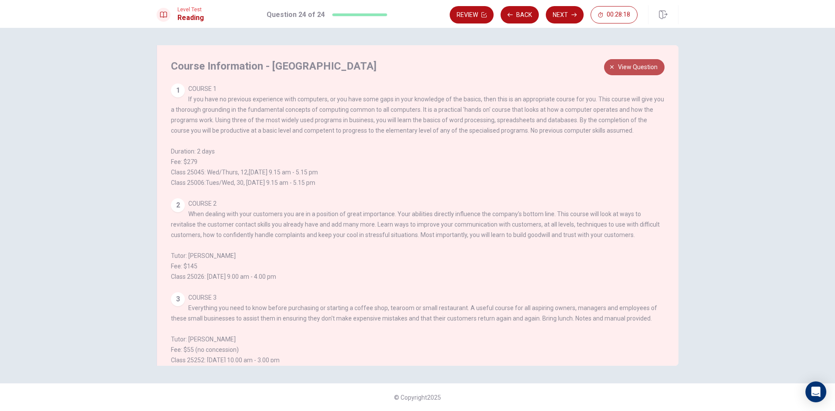
click at [625, 64] on span "View question" at bounding box center [638, 67] width 40 height 11
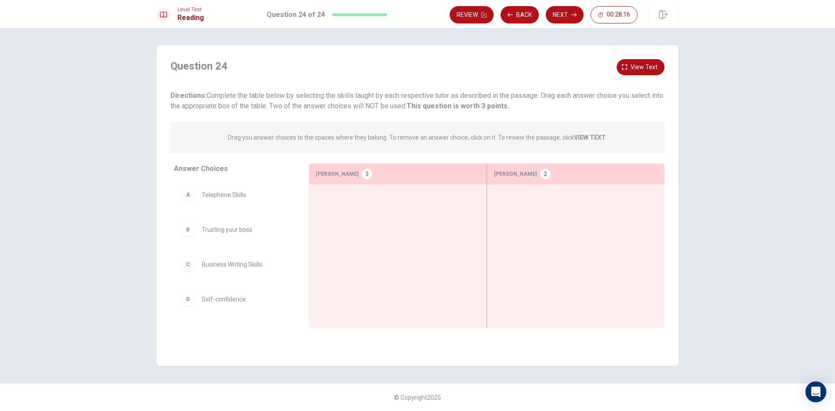
click at [616, 69] on div "Question 24 View text" at bounding box center [418, 66] width 494 height 14
click at [645, 61] on button "View text" at bounding box center [641, 67] width 48 height 16
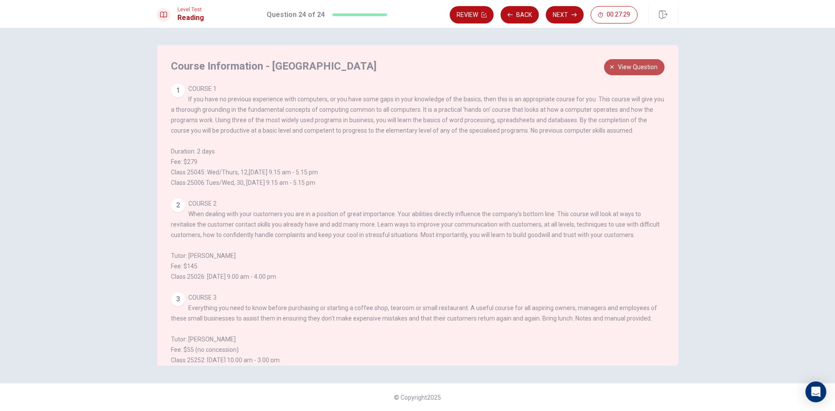
click at [617, 65] on button "View question" at bounding box center [634, 67] width 60 height 16
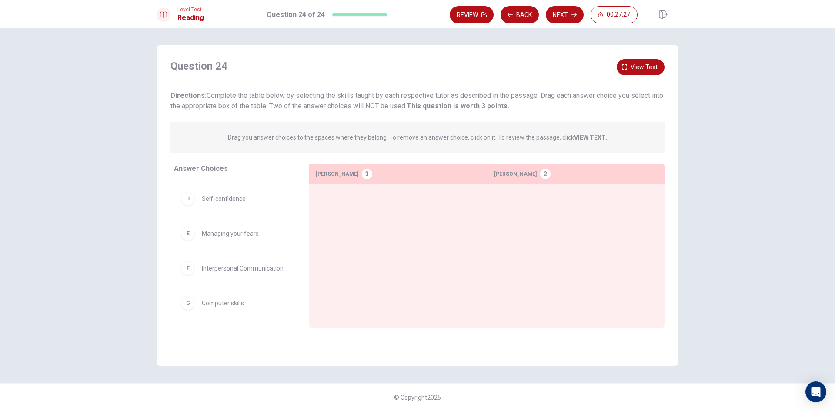
scroll to position [103, 0]
click at [625, 68] on icon "button" at bounding box center [624, 66] width 5 height 5
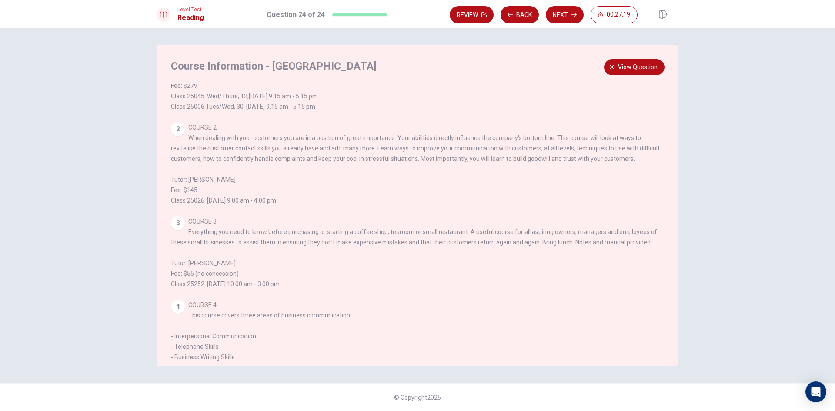
scroll to position [87, 0]
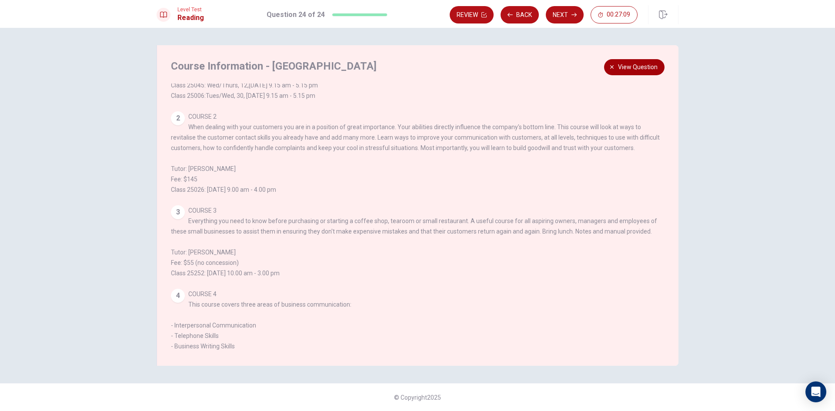
click at [629, 66] on span "View question" at bounding box center [638, 67] width 40 height 11
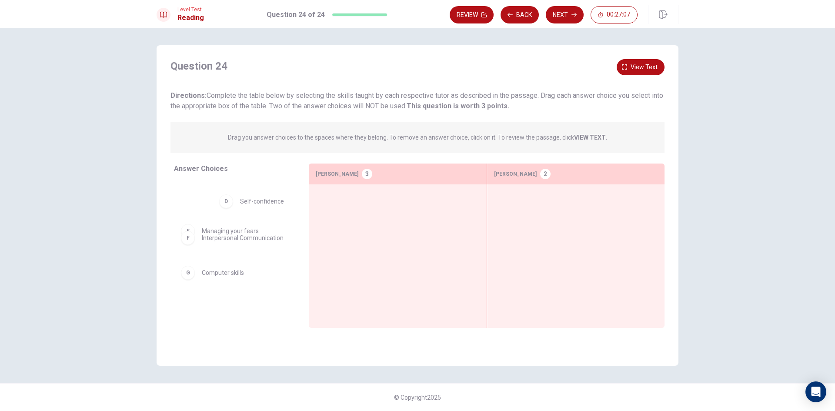
scroll to position [85, 0]
drag, startPoint x: 232, startPoint y: 201, endPoint x: 538, endPoint y: 200, distance: 305.8
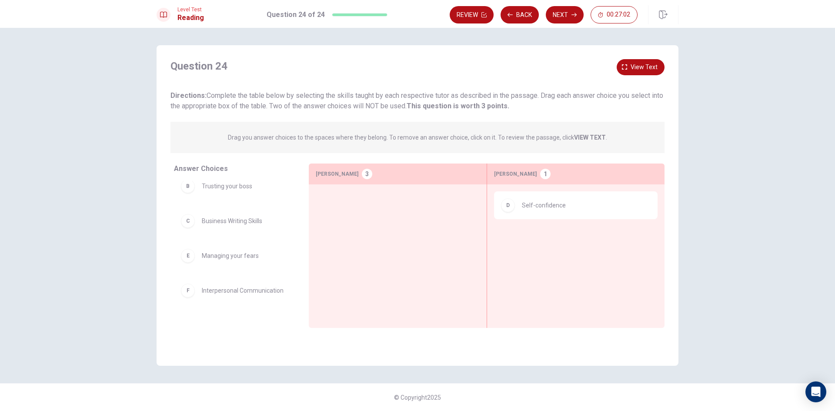
scroll to position [68, 0]
drag, startPoint x: 263, startPoint y: 238, endPoint x: 562, endPoint y: 244, distance: 299.7
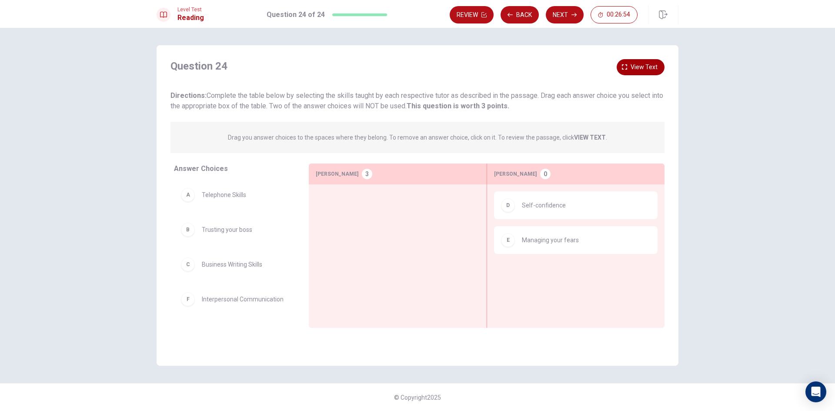
click at [640, 69] on span "View text" at bounding box center [644, 67] width 27 height 11
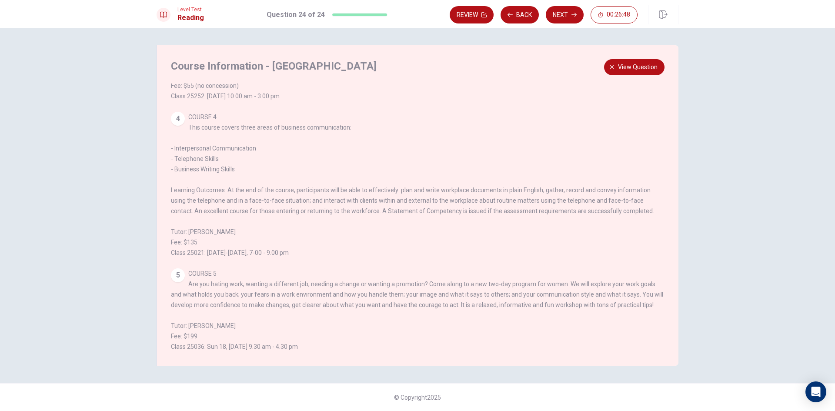
scroll to position [241, 0]
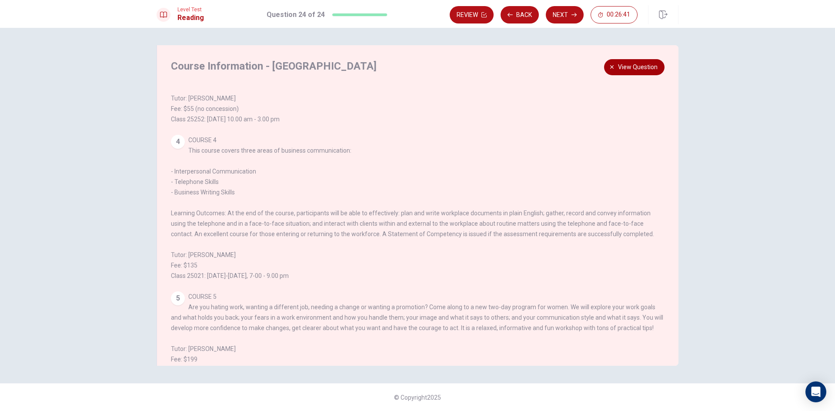
click at [640, 68] on span "View question" at bounding box center [638, 67] width 40 height 11
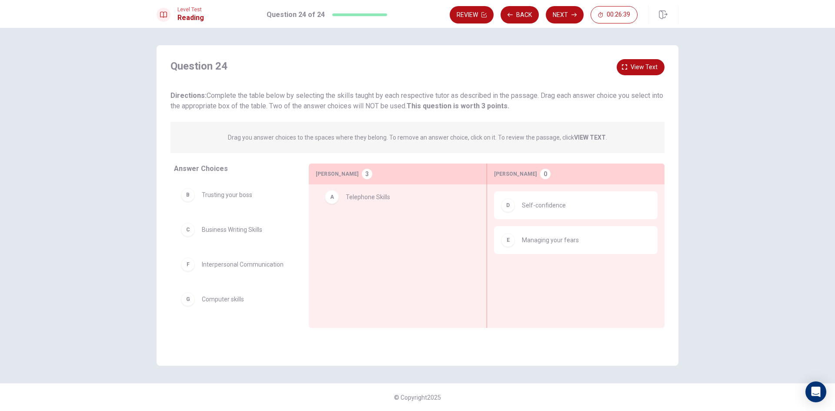
drag, startPoint x: 248, startPoint y: 195, endPoint x: 394, endPoint y: 197, distance: 146.2
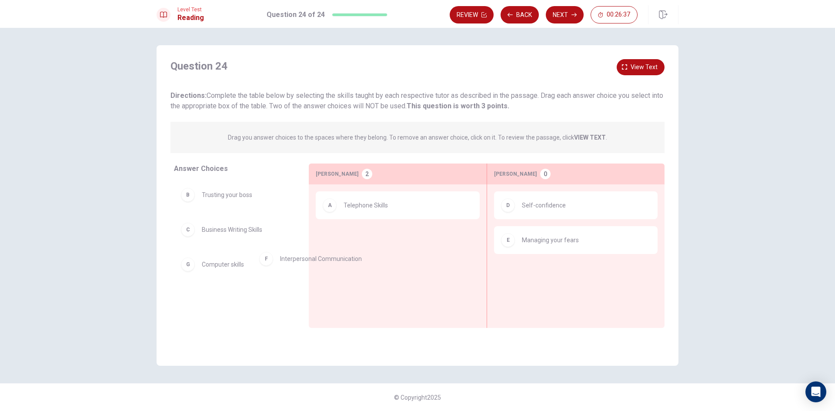
drag, startPoint x: 257, startPoint y: 265, endPoint x: 248, endPoint y: 256, distance: 13.2
click at [641, 67] on span "View text" at bounding box center [644, 67] width 27 height 11
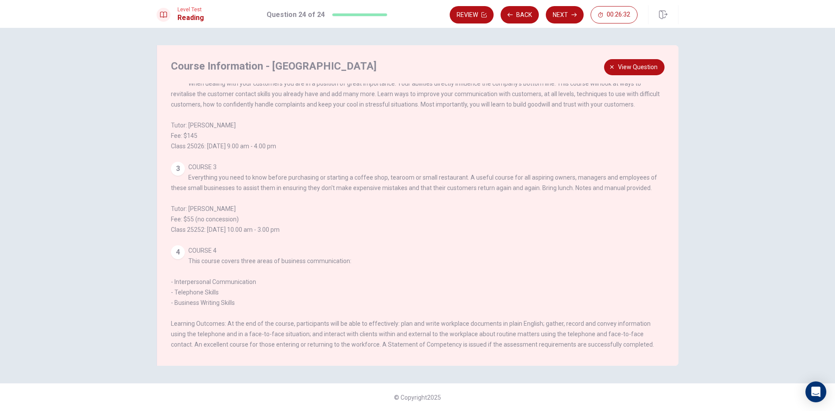
scroll to position [174, 0]
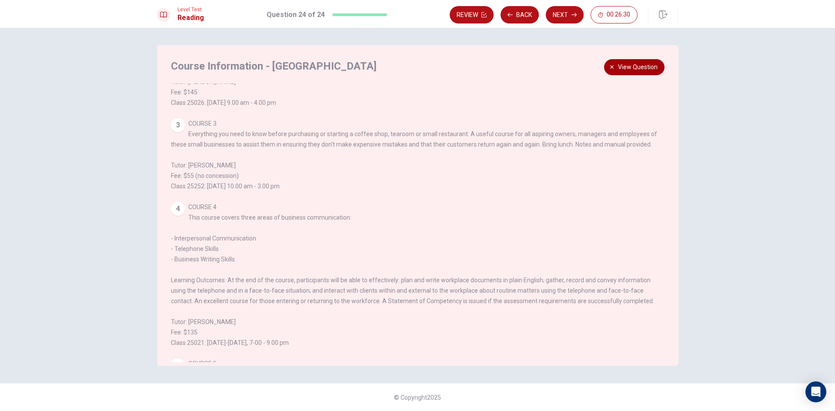
click at [643, 71] on span "View question" at bounding box center [638, 67] width 40 height 11
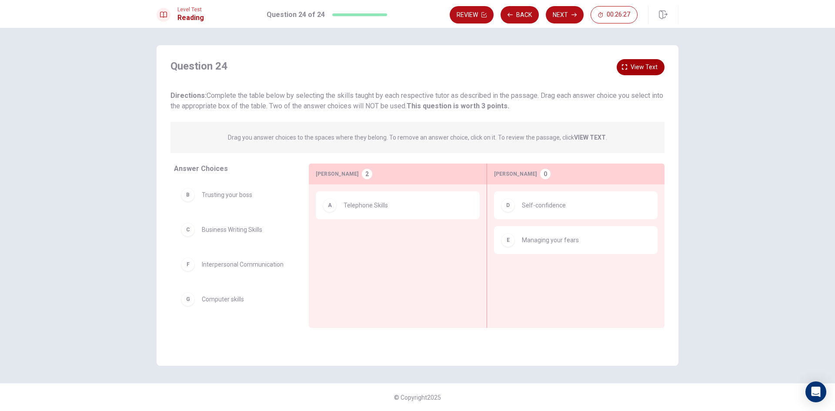
click at [642, 67] on span "View text" at bounding box center [644, 67] width 27 height 11
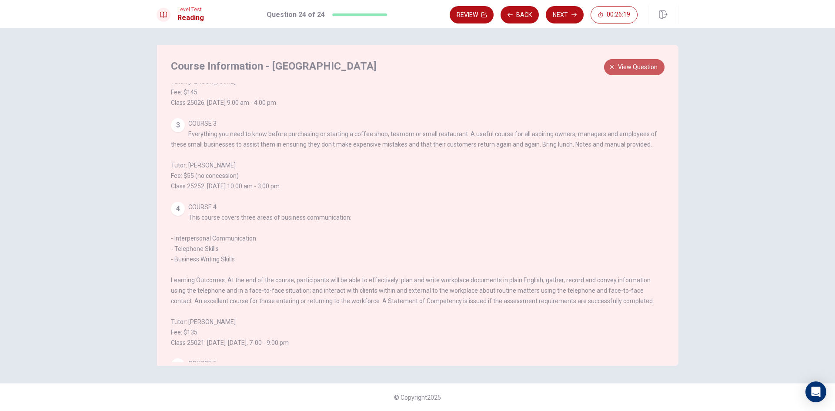
click at [617, 73] on button "View question" at bounding box center [634, 67] width 60 height 16
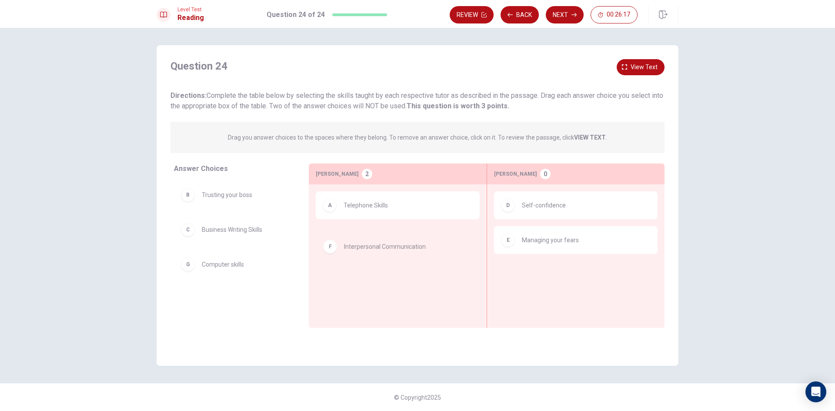
drag, startPoint x: 230, startPoint y: 268, endPoint x: 386, endPoint y: 247, distance: 157.1
drag, startPoint x: 289, startPoint y: 240, endPoint x: 419, endPoint y: 287, distance: 138.5
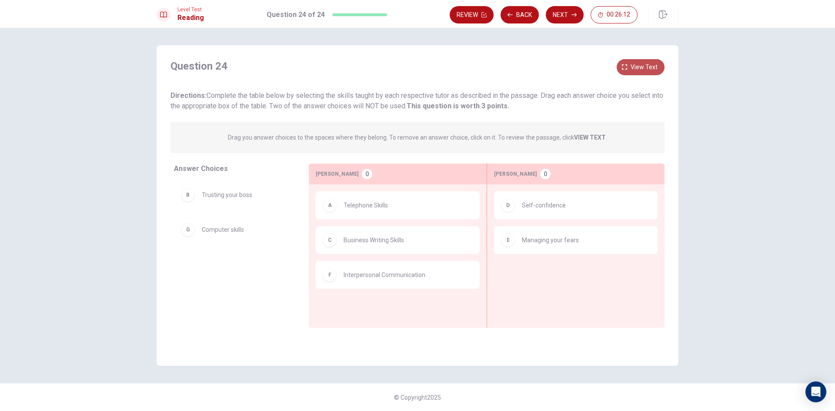
click at [640, 67] on span "View text" at bounding box center [644, 67] width 27 height 11
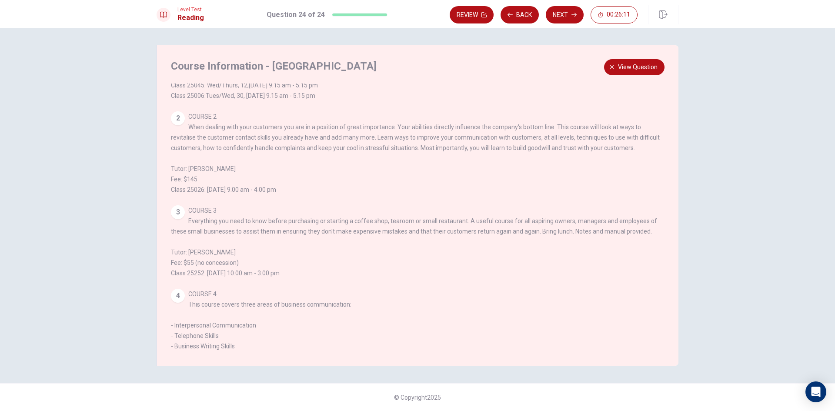
scroll to position [130, 0]
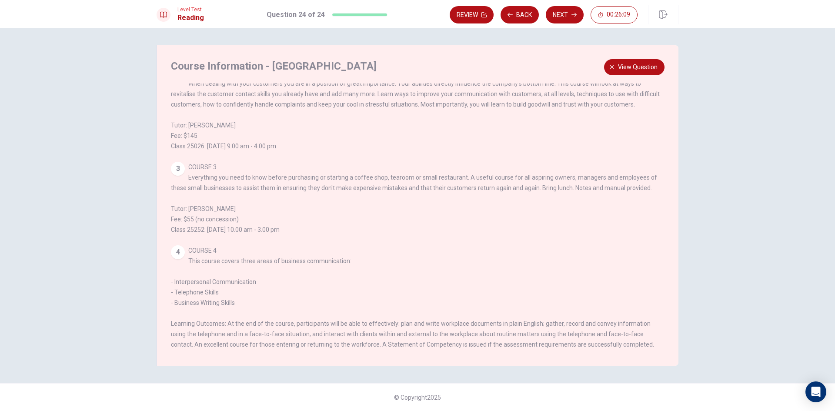
click at [625, 78] on div "Course Information - Community College 1 COURSE 1 If you have no previous exper…" at bounding box center [418, 205] width 522 height 321
click at [625, 71] on span "View question" at bounding box center [638, 67] width 40 height 11
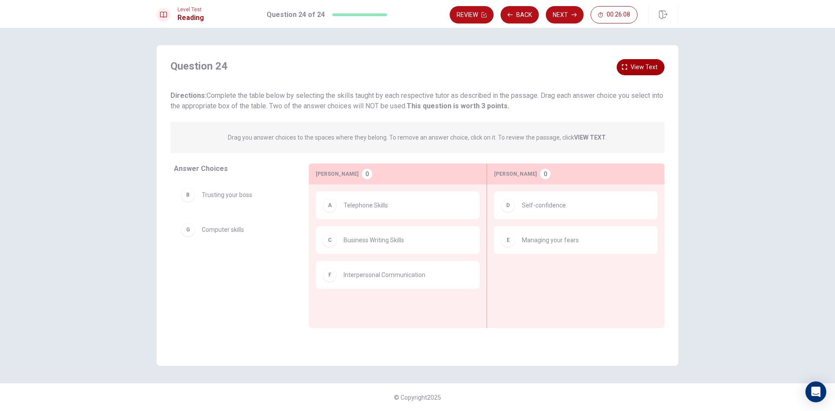
click at [622, 68] on button "View text" at bounding box center [641, 67] width 48 height 16
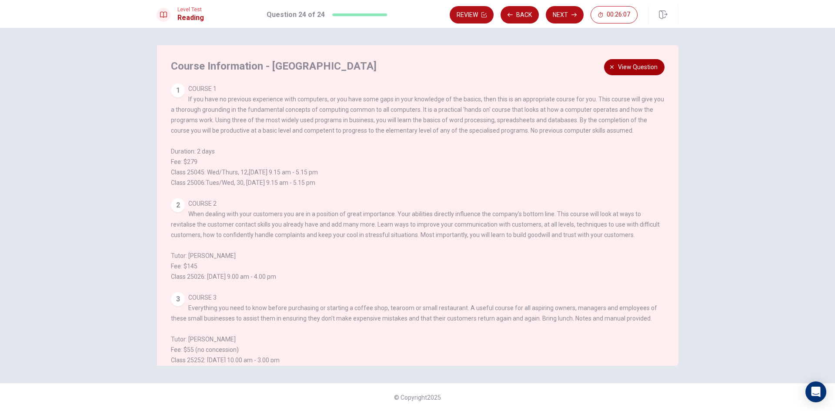
click at [619, 70] on span "View question" at bounding box center [638, 67] width 40 height 11
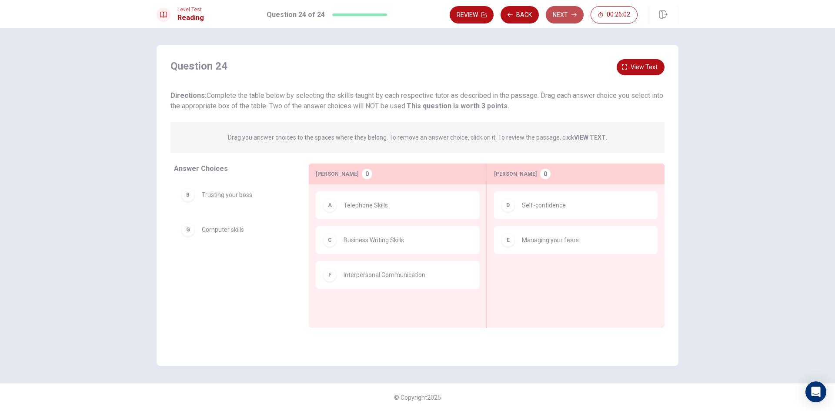
click at [567, 18] on button "Next" at bounding box center [565, 14] width 38 height 17
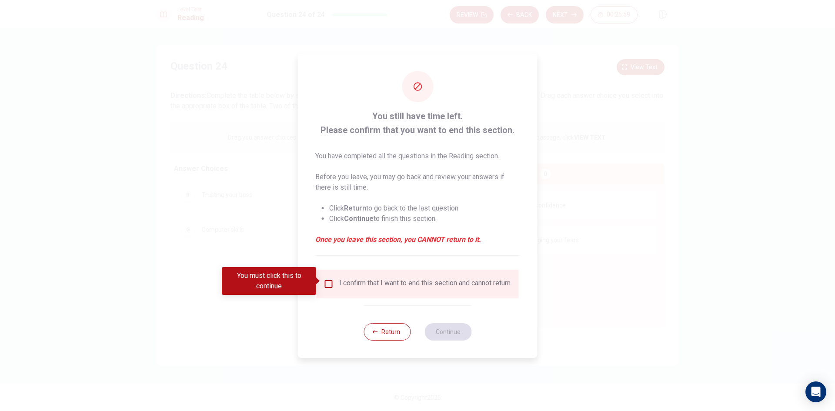
click at [329, 280] on input "You must click this to continue" at bounding box center [329, 284] width 10 height 10
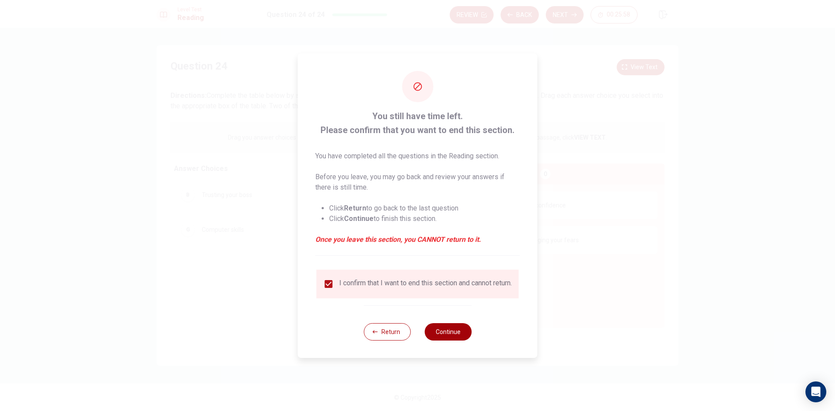
click at [444, 341] on button "Continue" at bounding box center [448, 331] width 47 height 17
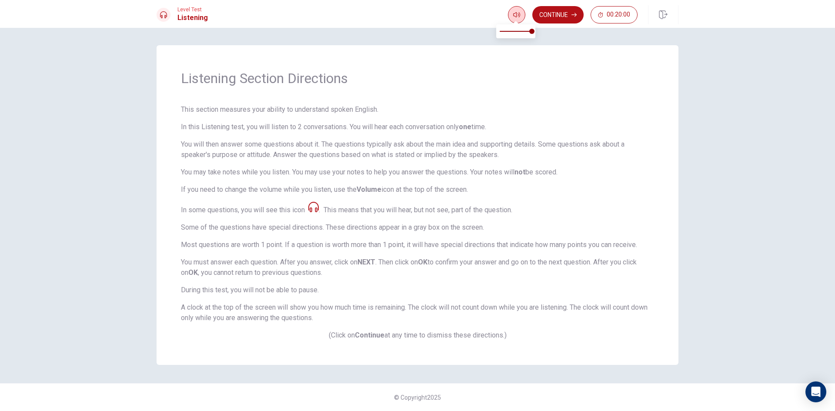
click at [516, 20] on body "This site uses cookies, as explained in our Privacy Policy . If you agree to th…" at bounding box center [417, 205] width 835 height 411
drag, startPoint x: 532, startPoint y: 88, endPoint x: 536, endPoint y: 74, distance: 14.9
click at [532, 88] on div "Listening Section Directions This section measures your ability to understand s…" at bounding box center [418, 205] width 522 height 320
click at [554, 19] on button "Continue" at bounding box center [557, 14] width 51 height 17
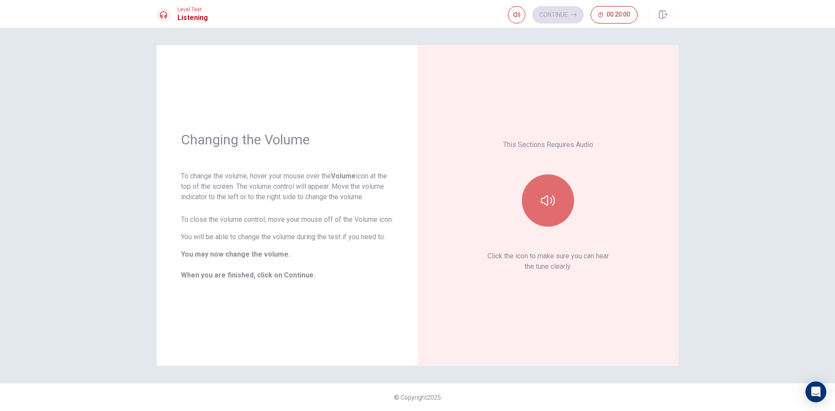
click at [543, 212] on button "button" at bounding box center [548, 200] width 52 height 52
click at [557, 19] on button "Continue" at bounding box center [557, 14] width 51 height 17
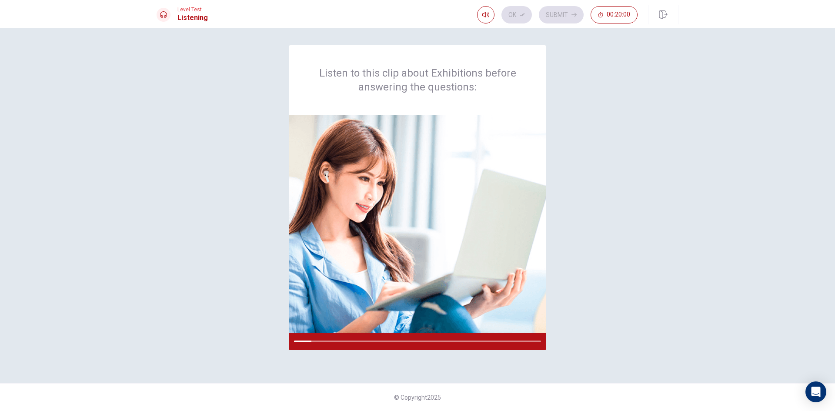
click at [624, 325] on div "Listen to this clip about Exhibitions before answering the questions:" at bounding box center [418, 205] width 522 height 321
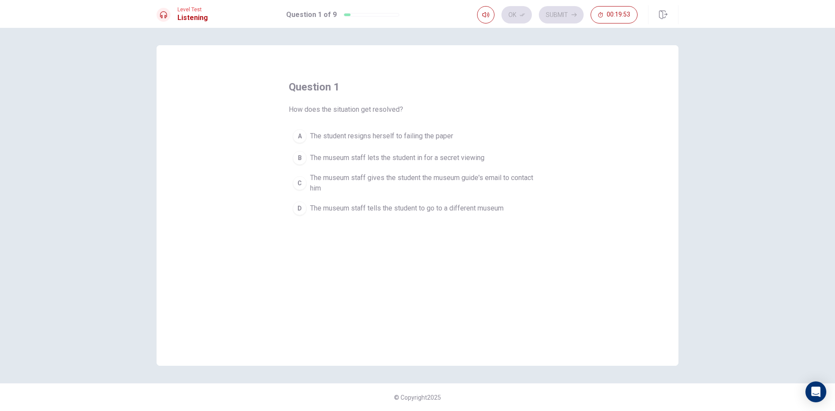
click at [344, 184] on span "The museum staff gives the student the museum guide's email to contact him" at bounding box center [426, 183] width 232 height 21
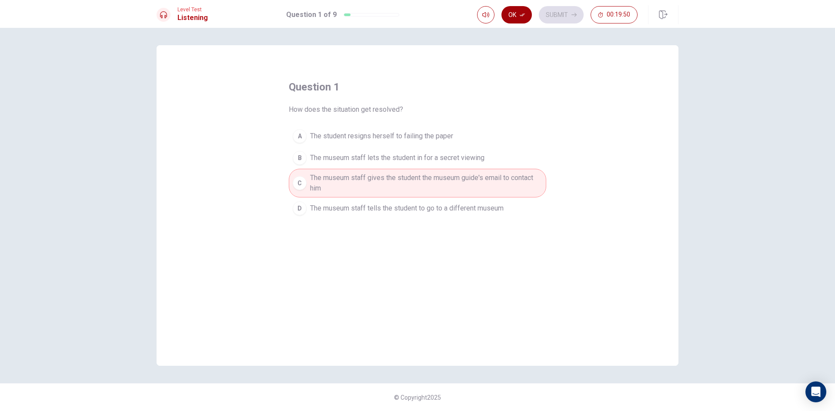
click at [519, 18] on button "Ok" at bounding box center [517, 14] width 30 height 17
click at [559, 16] on button "Submit" at bounding box center [561, 14] width 45 height 17
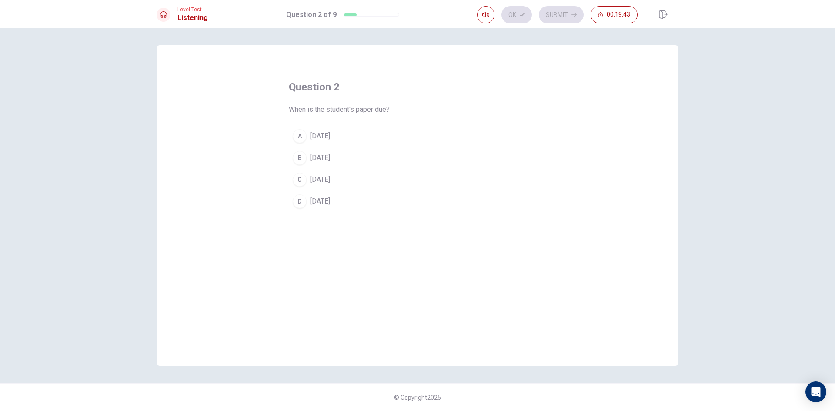
click at [321, 137] on span "[DATE]" at bounding box center [320, 136] width 20 height 10
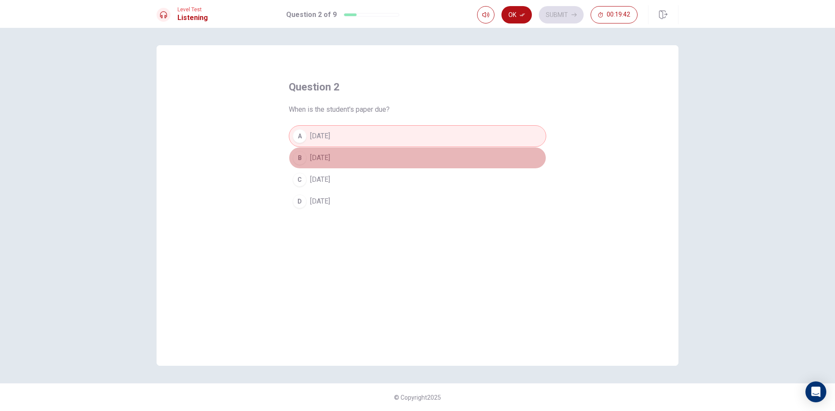
click at [330, 157] on span "[DATE]" at bounding box center [320, 158] width 20 height 10
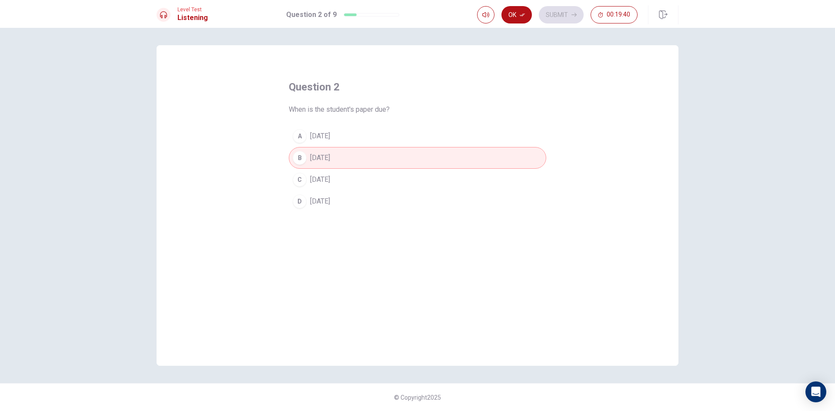
click at [523, 18] on button "Ok" at bounding box center [517, 14] width 30 height 17
click at [558, 16] on button "Submit" at bounding box center [561, 14] width 45 height 17
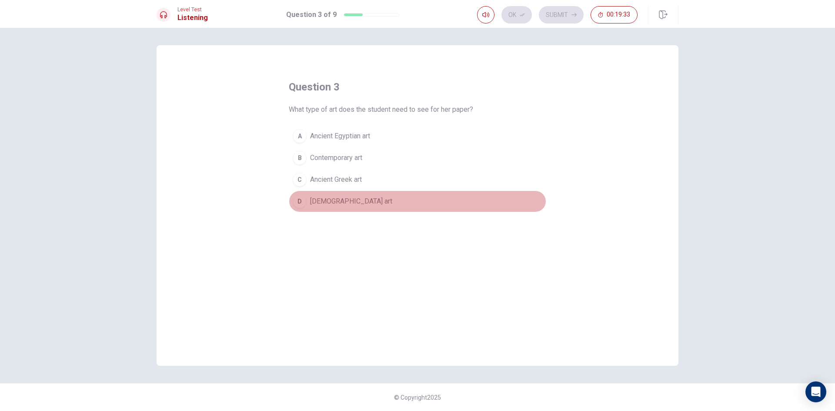
click at [348, 197] on span "[DEMOGRAPHIC_DATA] art" at bounding box center [351, 201] width 82 height 10
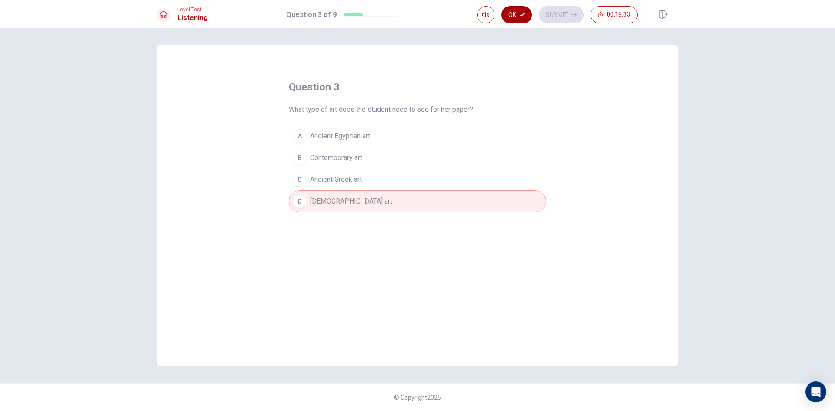
click at [522, 18] on button "Ok" at bounding box center [517, 14] width 30 height 17
click at [552, 13] on button "Submit" at bounding box center [561, 14] width 45 height 17
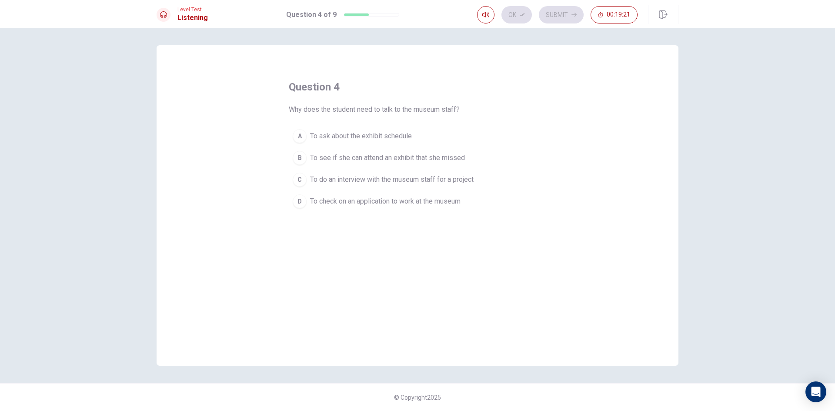
click at [381, 155] on span "To see if she can attend an exhibit that she missed" at bounding box center [387, 158] width 155 height 10
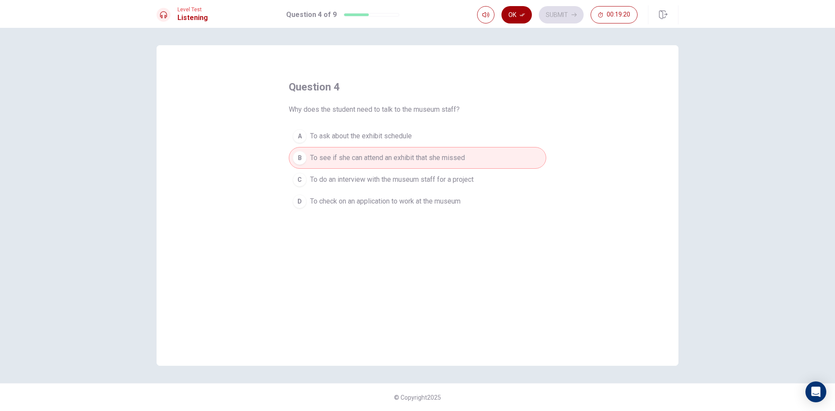
click at [514, 19] on button "Ok" at bounding box center [517, 14] width 30 height 17
click at [567, 14] on button "Submit" at bounding box center [561, 14] width 45 height 17
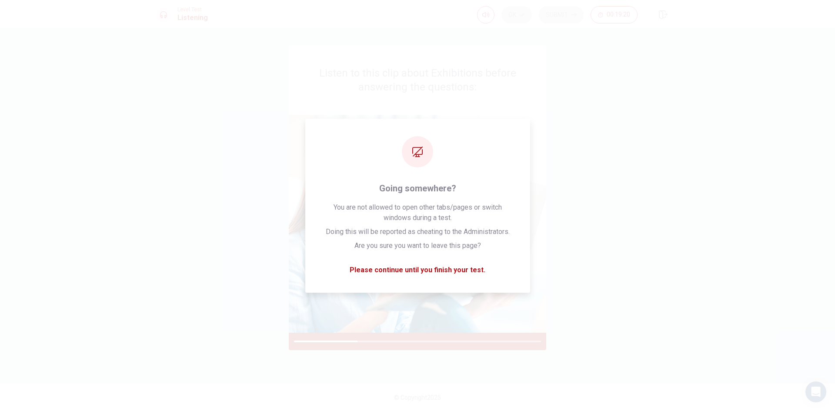
click at [645, 318] on div "Listen to this clip about Exhibitions before answering the questions:" at bounding box center [418, 205] width 522 height 321
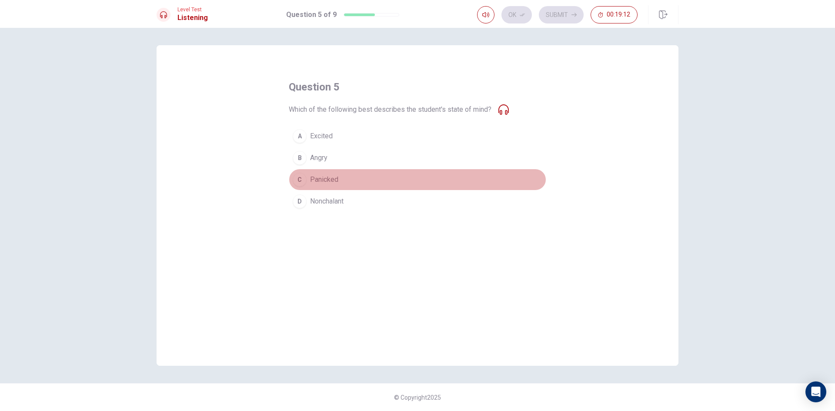
click at [335, 182] on span "Panicked" at bounding box center [324, 179] width 28 height 10
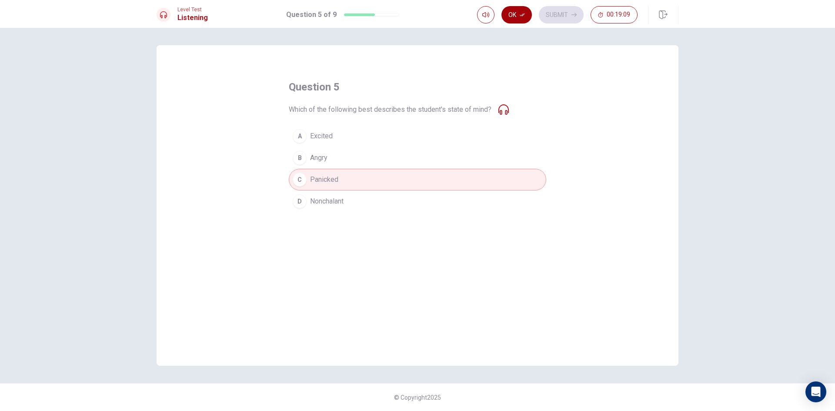
click at [523, 19] on button "Ok" at bounding box center [517, 14] width 30 height 17
click at [557, 15] on button "Submit" at bounding box center [561, 14] width 45 height 17
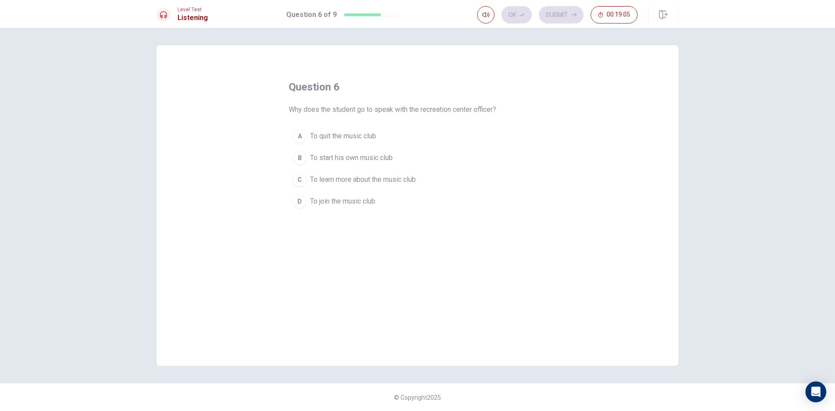
click at [358, 200] on span "To join the music club" at bounding box center [342, 201] width 65 height 10
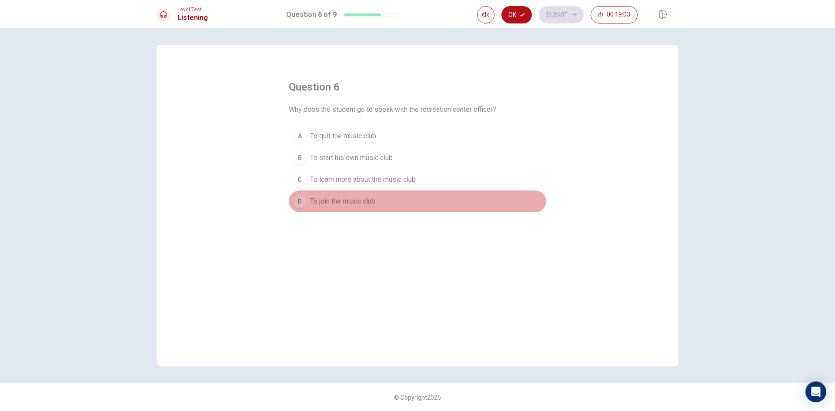
click at [301, 202] on div "D" at bounding box center [300, 201] width 14 height 14
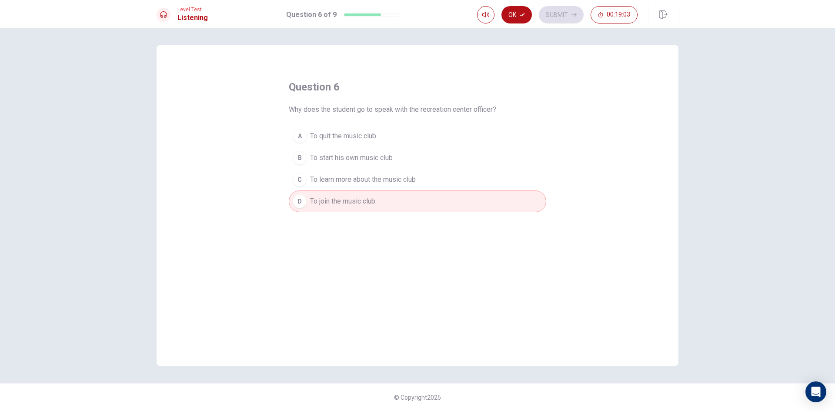
click at [361, 201] on span "To join the music club" at bounding box center [342, 201] width 65 height 10
click at [386, 202] on button "D To join the music club" at bounding box center [417, 202] width 257 height 22
click at [369, 177] on span "To learn more about the music club" at bounding box center [363, 179] width 106 height 10
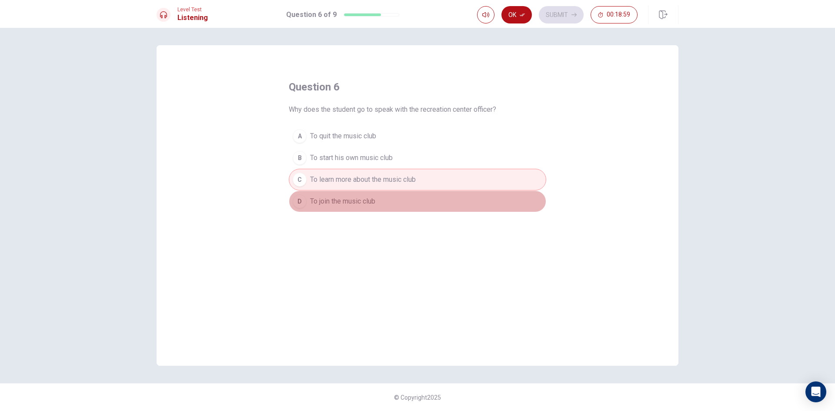
click at [353, 200] on span "To join the music club" at bounding box center [342, 201] width 65 height 10
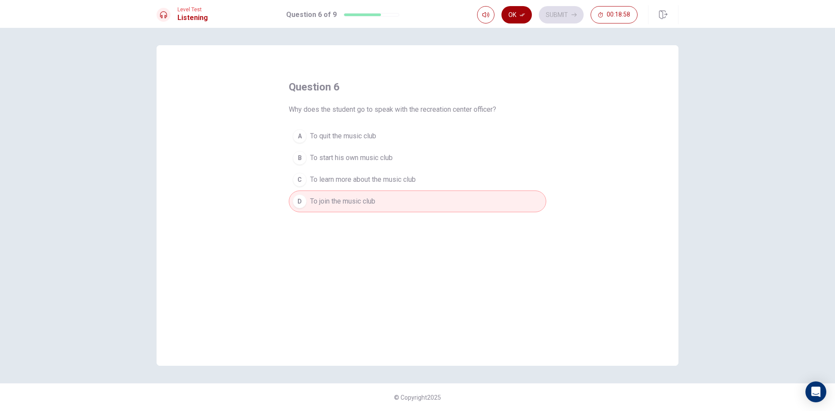
click at [519, 16] on button "Ok" at bounding box center [517, 14] width 30 height 17
click at [561, 14] on button "Submit" at bounding box center [561, 14] width 45 height 17
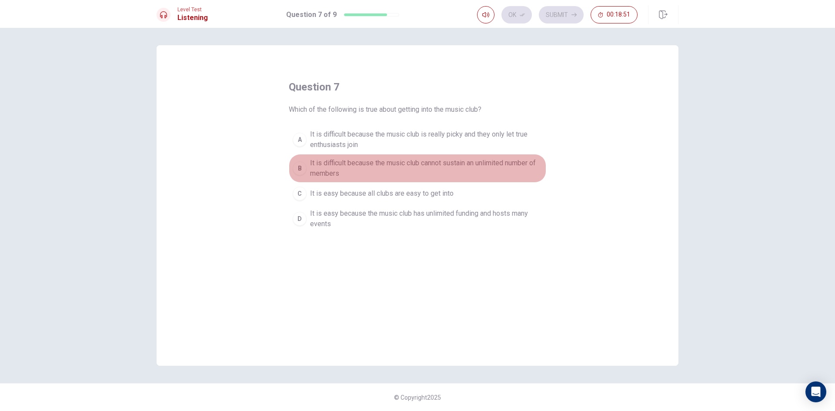
click at [383, 163] on span "It is difficult because the music club cannot sustain an unlimited number of me…" at bounding box center [426, 168] width 232 height 21
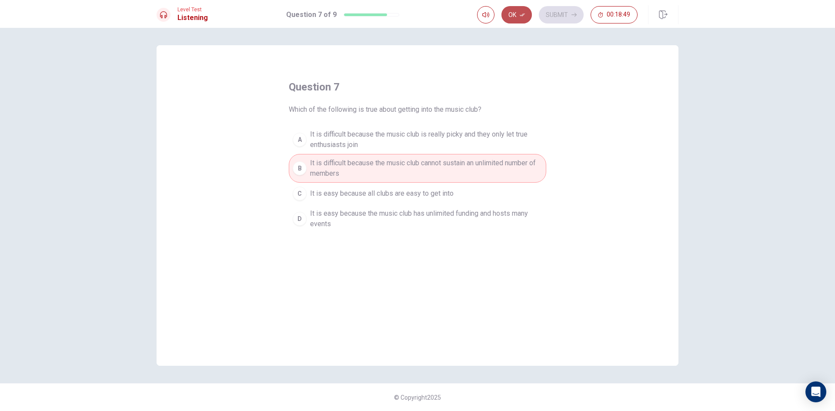
click at [518, 9] on button "Ok" at bounding box center [517, 14] width 30 height 17
click at [561, 11] on button "Submit" at bounding box center [561, 14] width 45 height 17
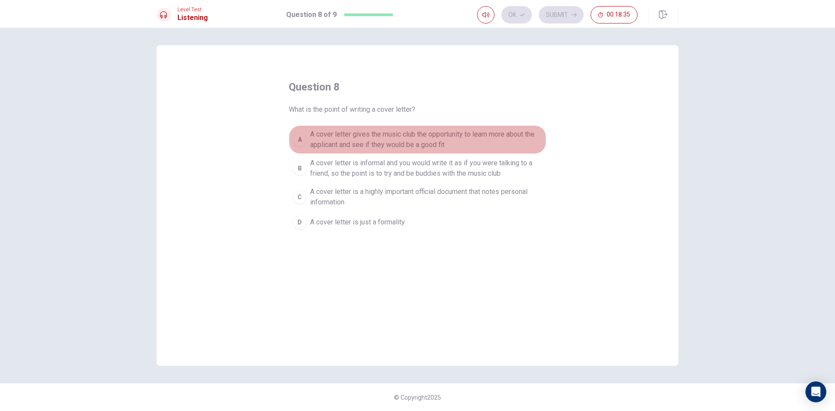
click at [405, 144] on span "A cover letter gives the music club the opportunity to learn more about the app…" at bounding box center [426, 139] width 232 height 21
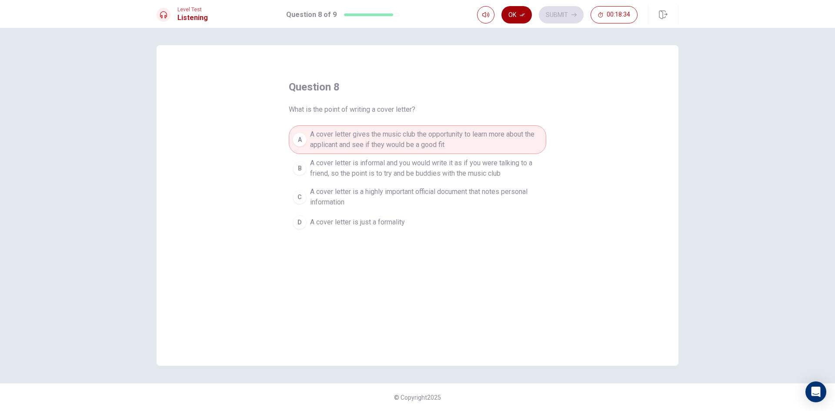
click at [517, 19] on button "Ok" at bounding box center [517, 14] width 30 height 17
click at [554, 17] on button "Submit" at bounding box center [561, 14] width 45 height 17
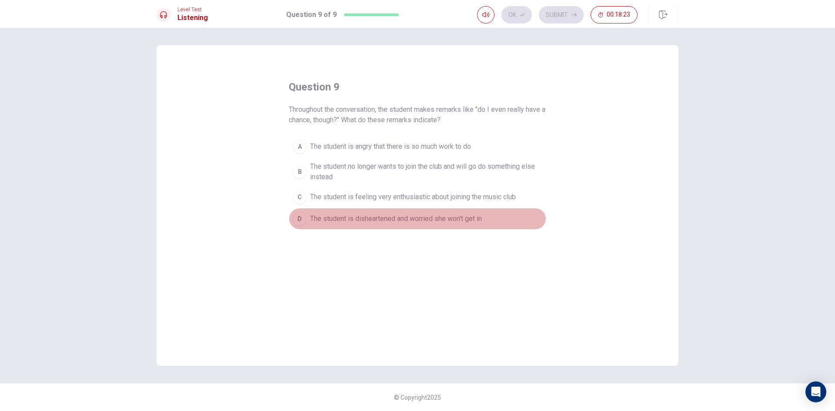
click at [365, 216] on span "The student is disheartened and worried she won't get in" at bounding box center [396, 219] width 172 height 10
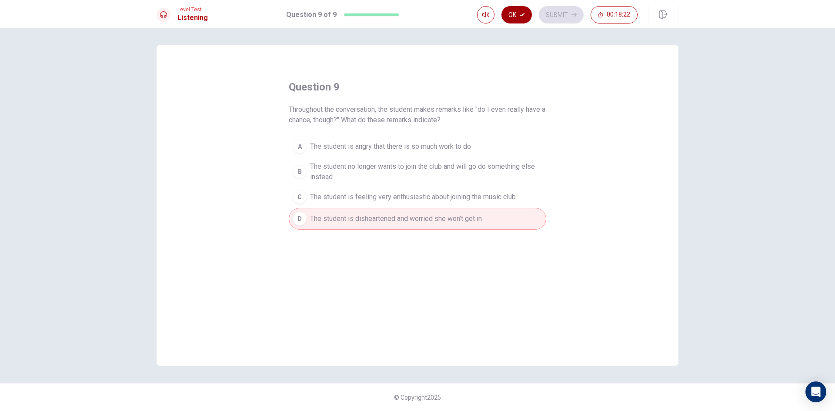
click at [518, 19] on button "Ok" at bounding box center [517, 14] width 30 height 17
click at [545, 17] on button "Submit" at bounding box center [561, 14] width 45 height 17
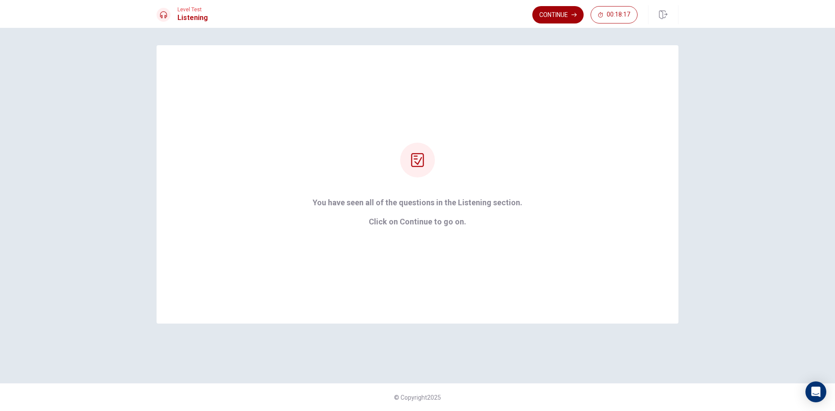
click at [556, 16] on button "Continue" at bounding box center [557, 14] width 51 height 17
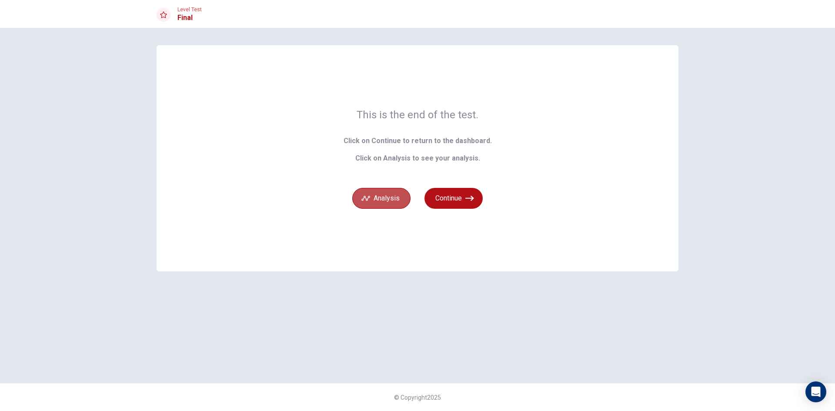
click at [387, 201] on button "Analysis" at bounding box center [381, 198] width 58 height 21
